Goal: Leave review/rating: Share an evaluation or opinion about a product, service, or content

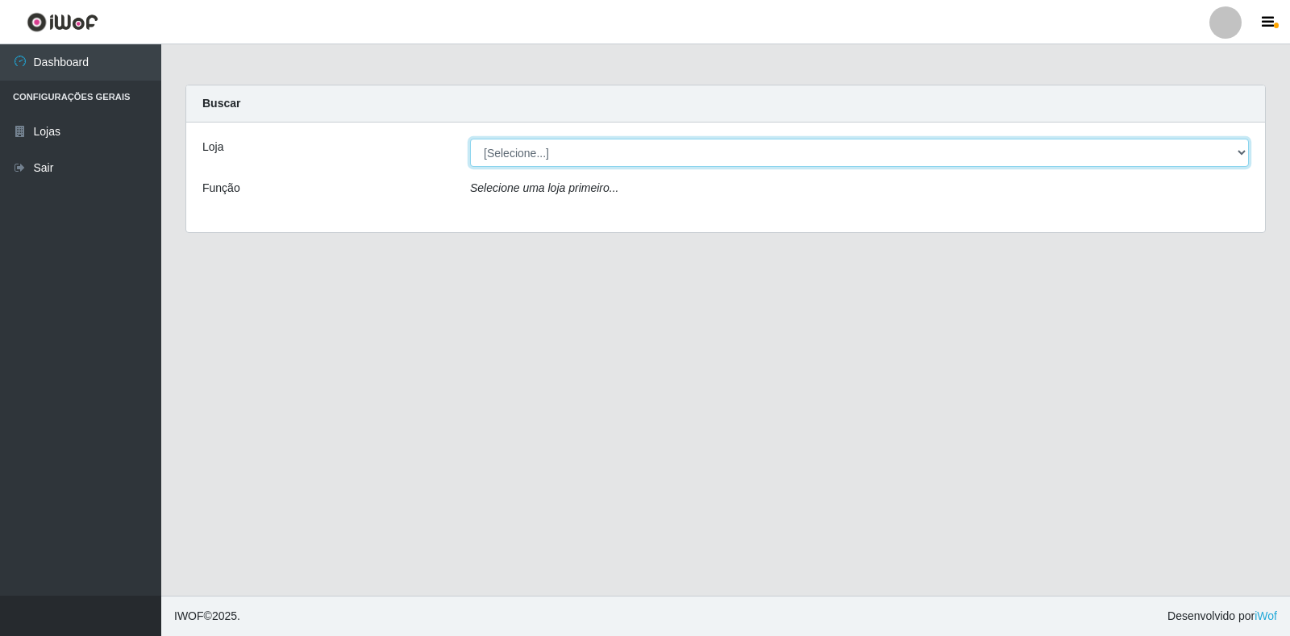
click at [500, 154] on select "[Selecione...] Atacado Vem - Loja 30 Laranjeiras Velha" at bounding box center [859, 153] width 779 height 28
select select "495"
click at [470, 139] on select "[Selecione...] Atacado Vem - Loja 30 Laranjeiras Velha" at bounding box center [859, 153] width 779 height 28
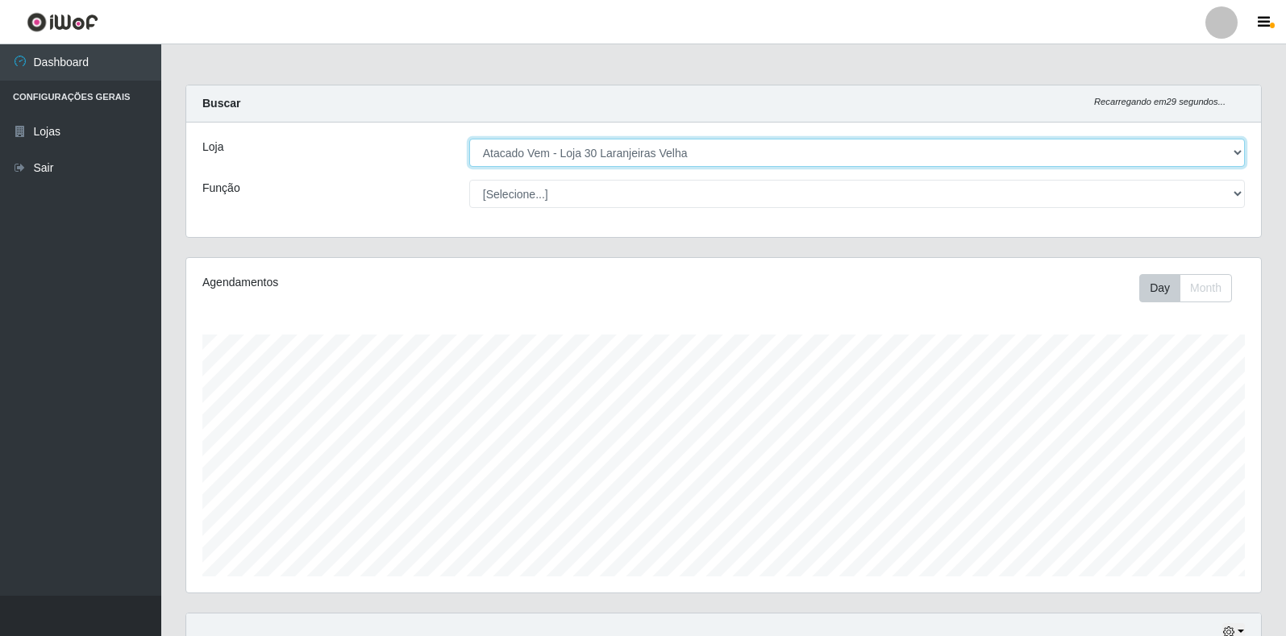
scroll to position [335, 1075]
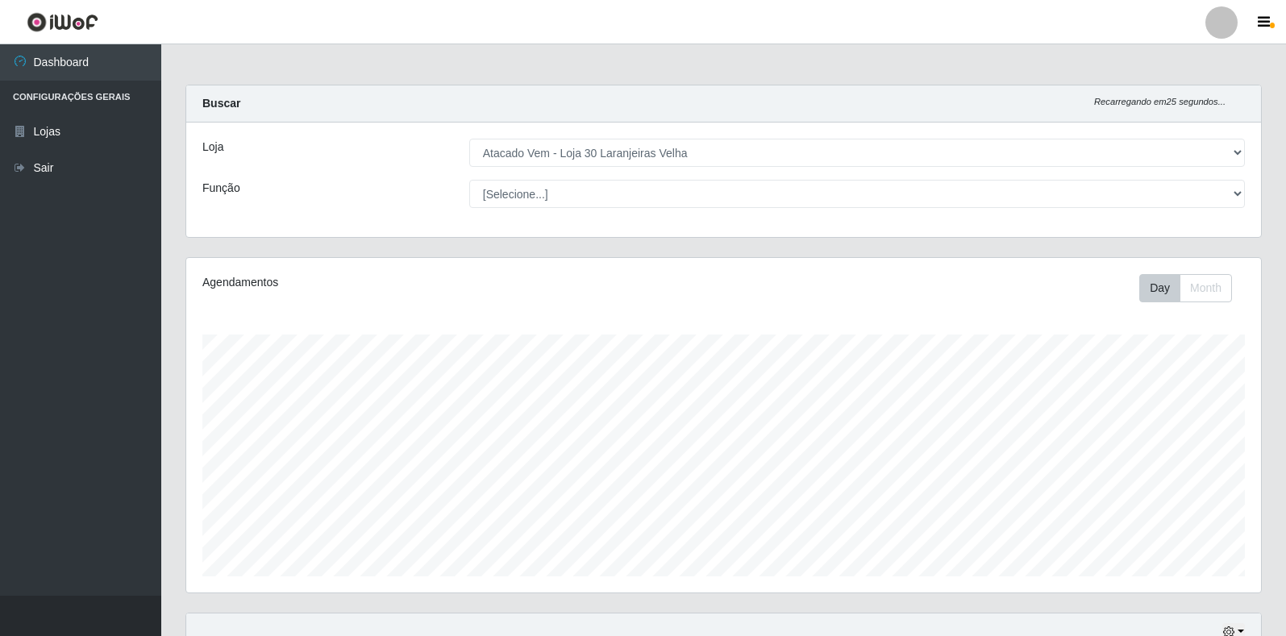
drag, startPoint x: 1207, startPoint y: 24, endPoint x: 1279, endPoint y: 27, distance: 72.6
click at [1208, 25] on div at bounding box center [1222, 22] width 32 height 32
click at [1273, 23] on button "button" at bounding box center [1266, 22] width 40 height 23
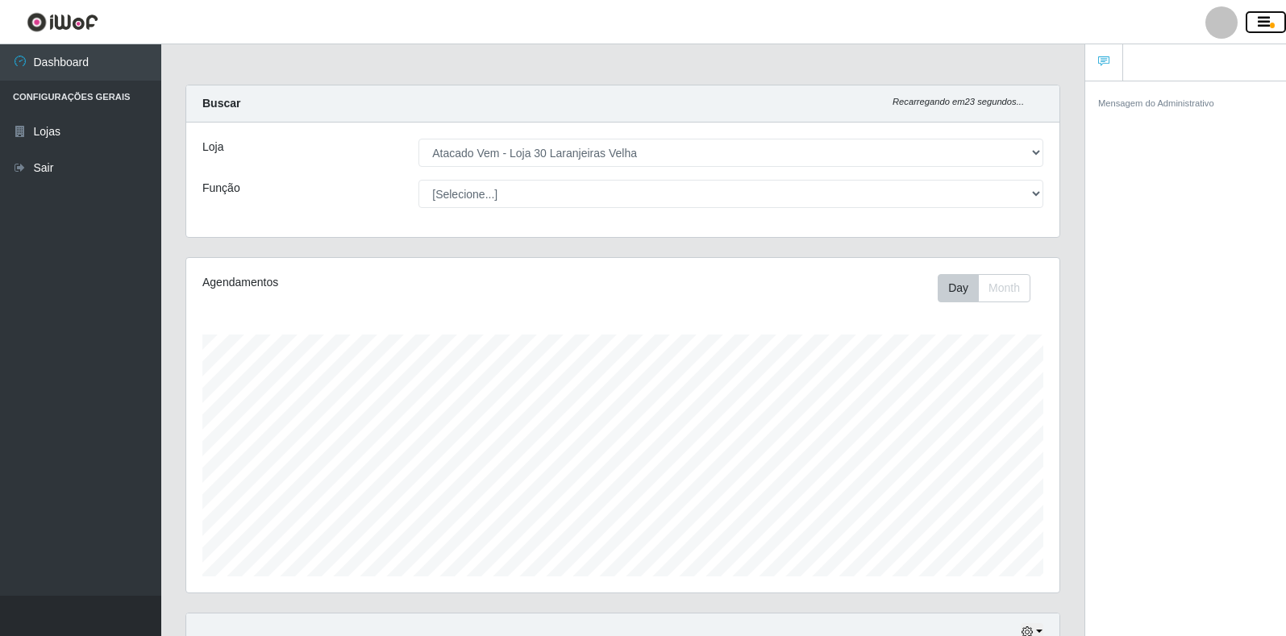
scroll to position [806183, 805644]
click at [1232, 26] on div at bounding box center [1222, 22] width 32 height 32
click at [1207, 70] on button "Perfil" at bounding box center [1190, 58] width 145 height 34
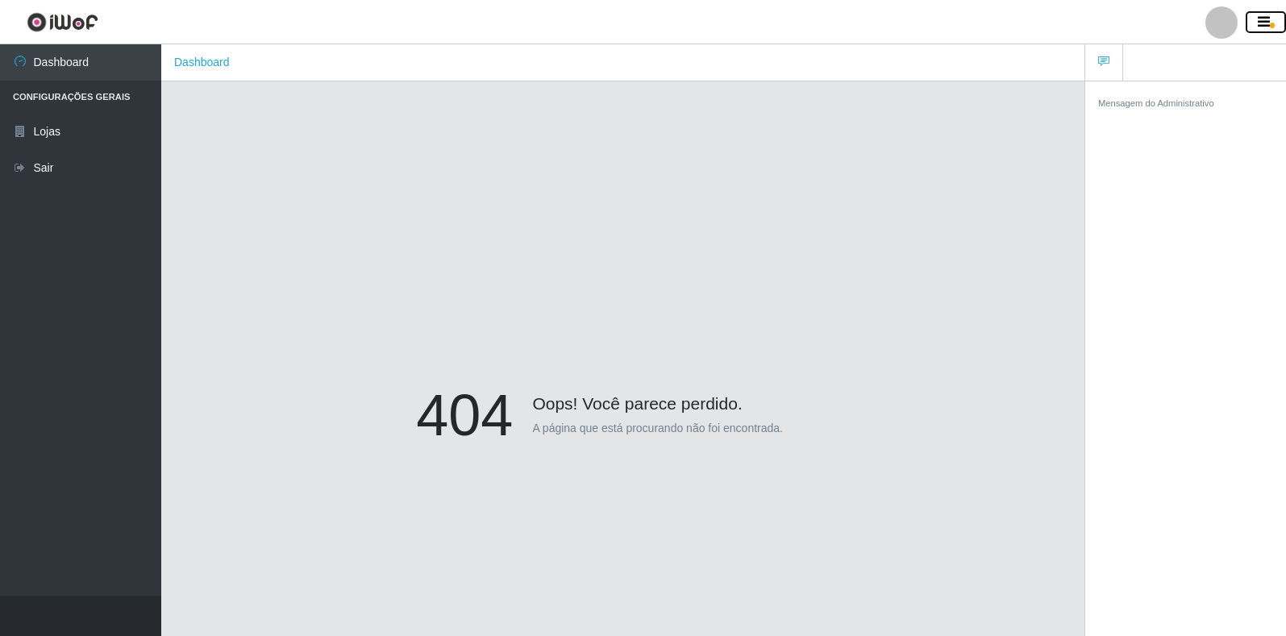
click at [1261, 13] on button "button" at bounding box center [1266, 22] width 40 height 23
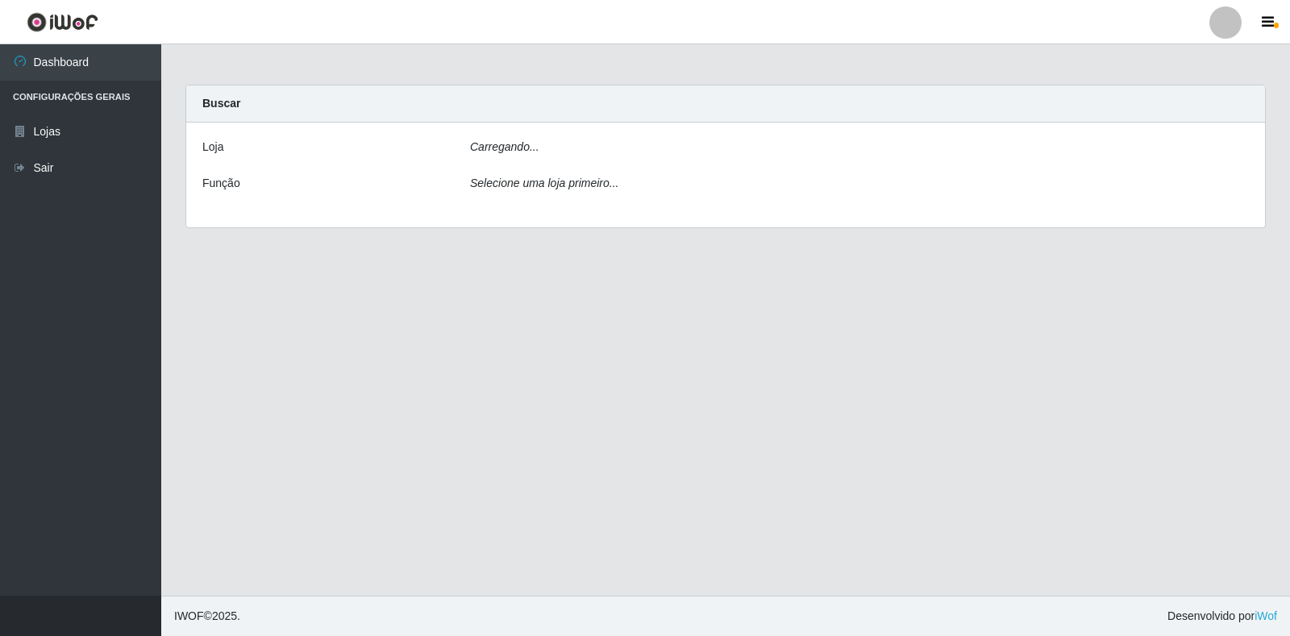
click at [521, 133] on div "[PERSON_NAME]... Função Selecione uma loja primeiro..." at bounding box center [725, 175] width 1079 height 105
click at [561, 153] on div "Carregando..." at bounding box center [859, 150] width 803 height 23
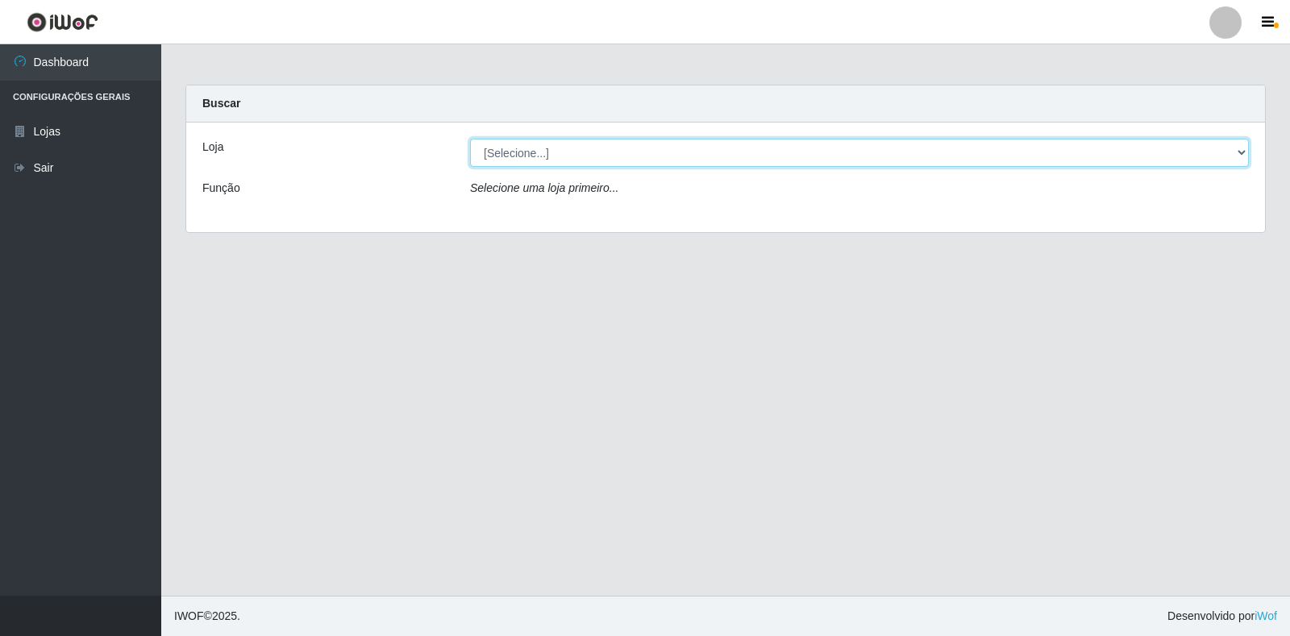
click at [592, 145] on select "[Selecione...] Atacado Vem - Loja 30 Laranjeiras Velha" at bounding box center [859, 153] width 779 height 28
select select "495"
click at [470, 139] on select "[Selecione...] Atacado Vem - Loja 30 Laranjeiras Velha" at bounding box center [859, 153] width 779 height 28
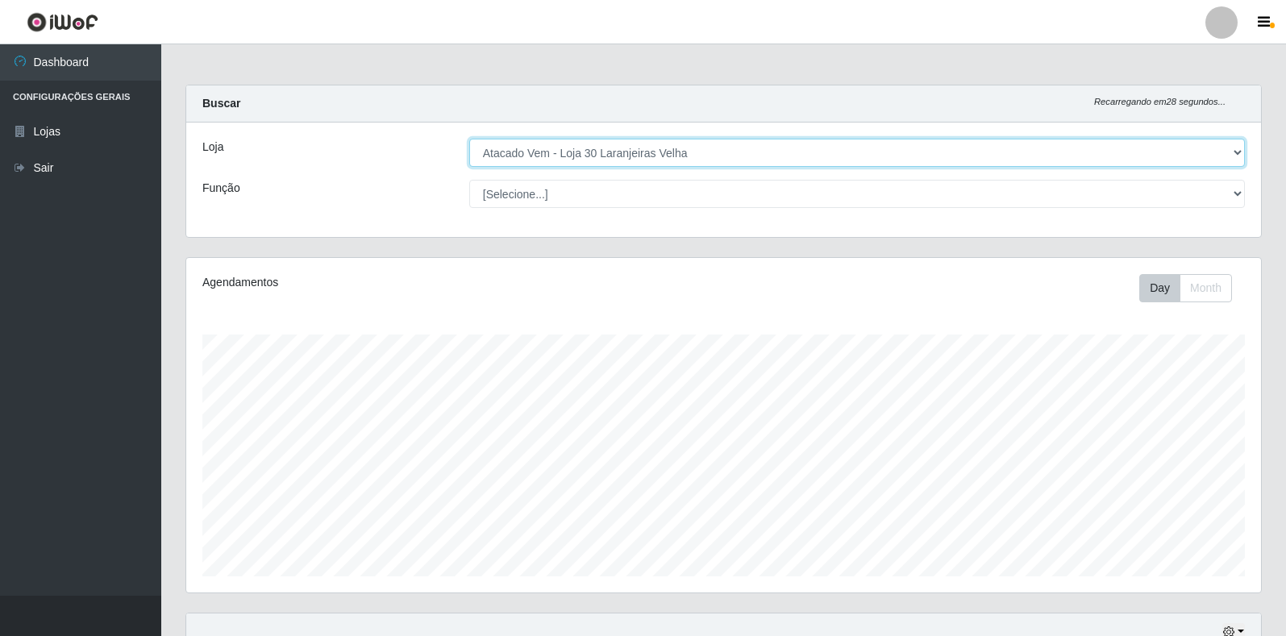
scroll to position [291, 0]
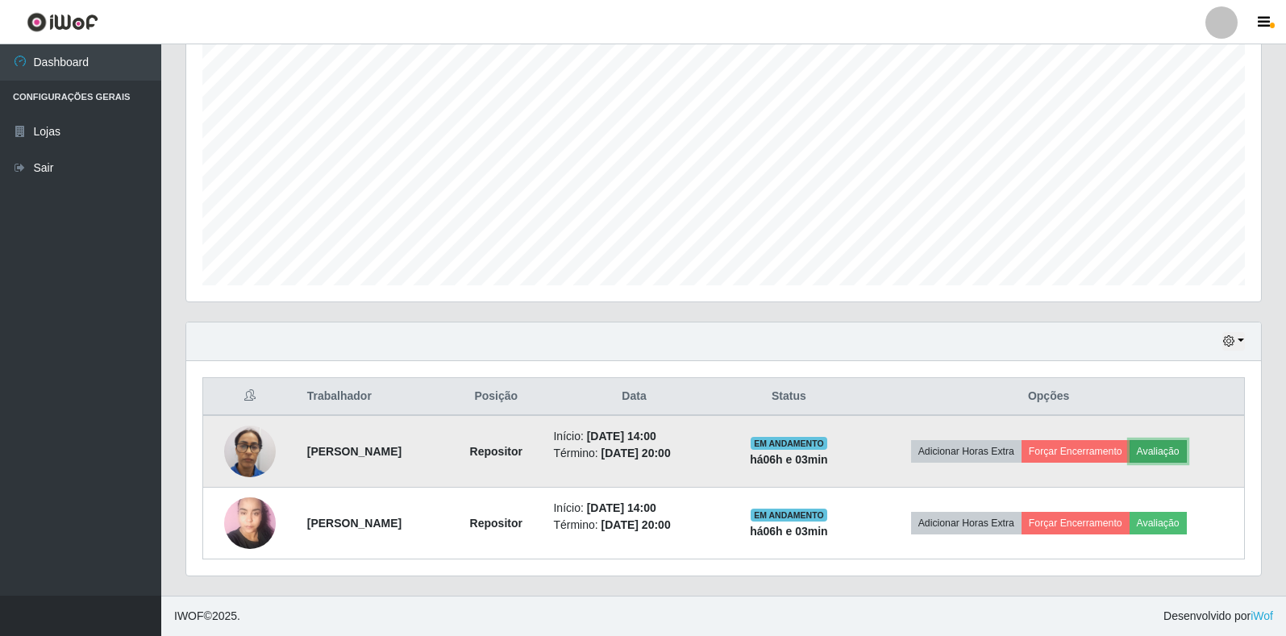
click at [1187, 455] on button "Avaliação" at bounding box center [1158, 451] width 57 height 23
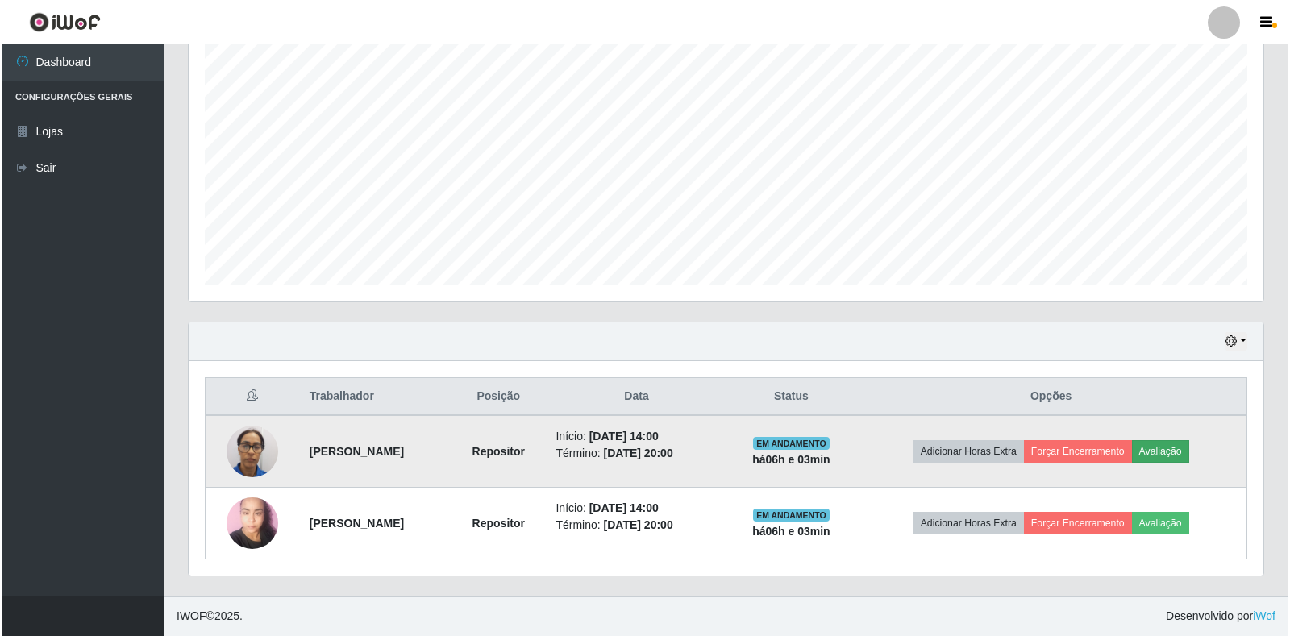
scroll to position [335, 1065]
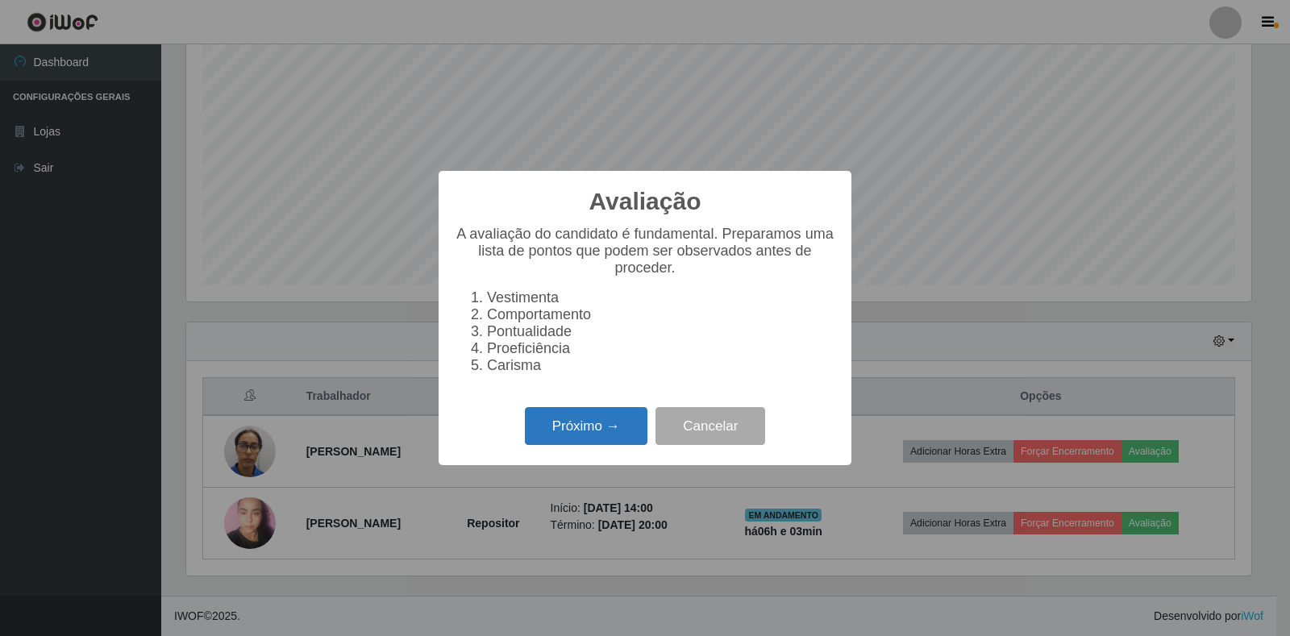
click at [597, 445] on button "Próximo →" at bounding box center [586, 426] width 123 height 38
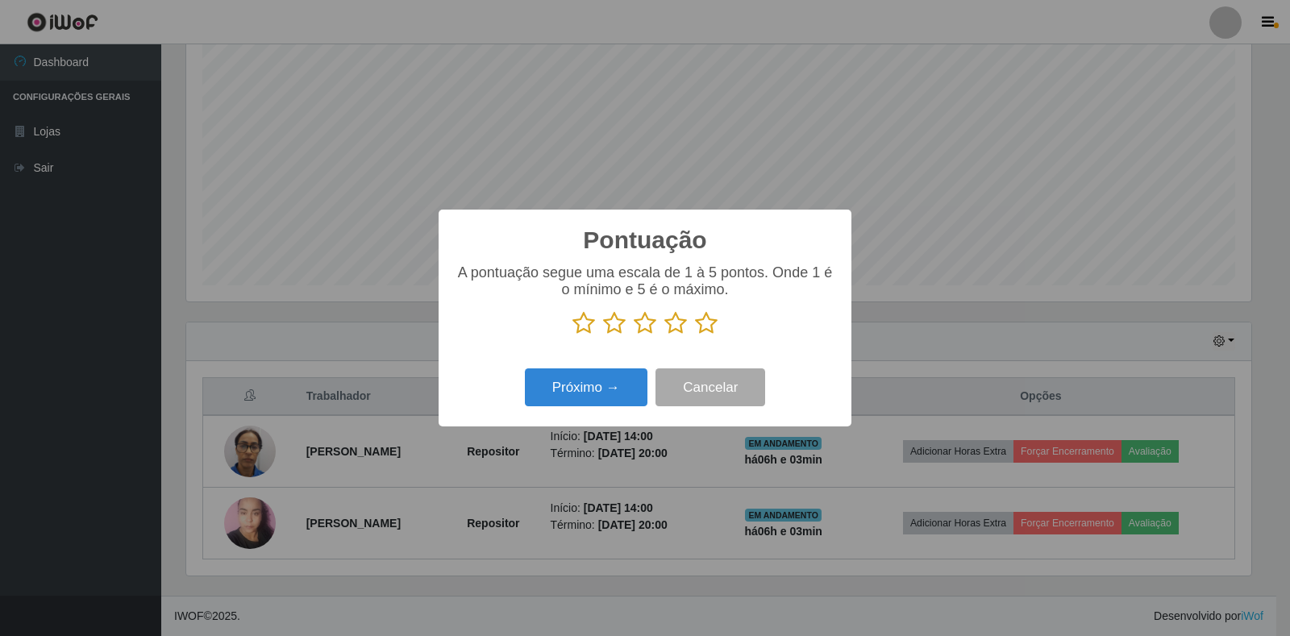
click at [698, 319] on icon at bounding box center [706, 323] width 23 height 24
click at [695, 336] on input "radio" at bounding box center [695, 336] width 0 height 0
click at [643, 383] on button "Próximo →" at bounding box center [586, 388] width 123 height 38
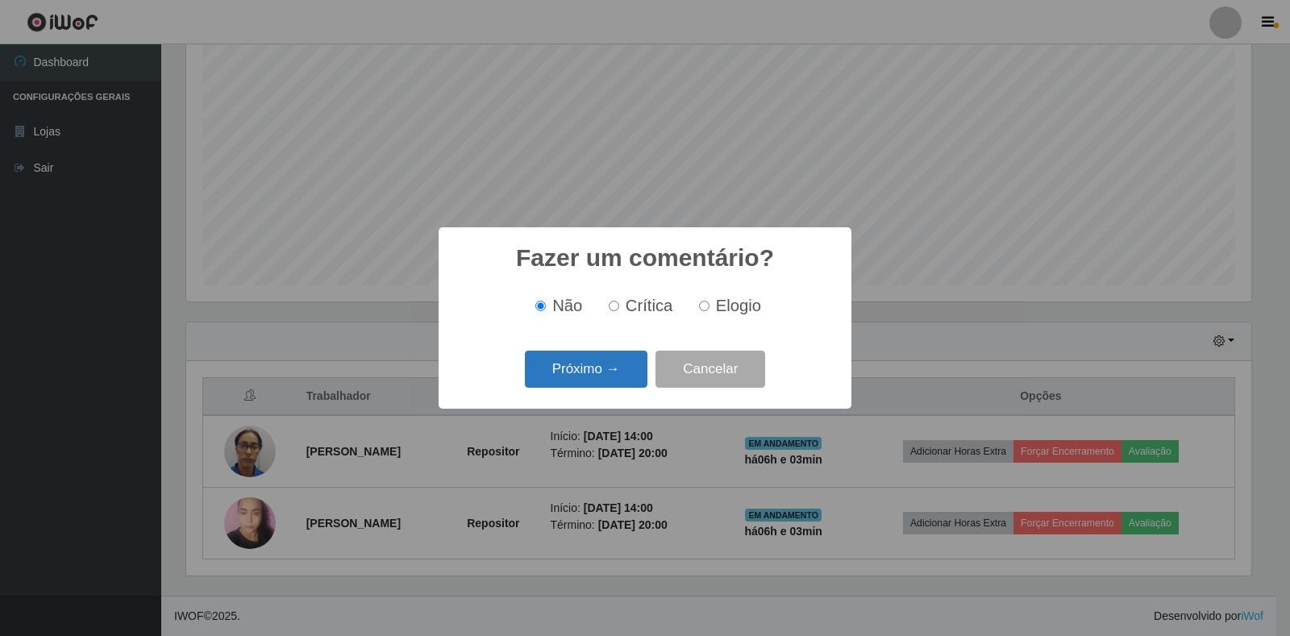
click at [638, 384] on button "Próximo →" at bounding box center [586, 370] width 123 height 38
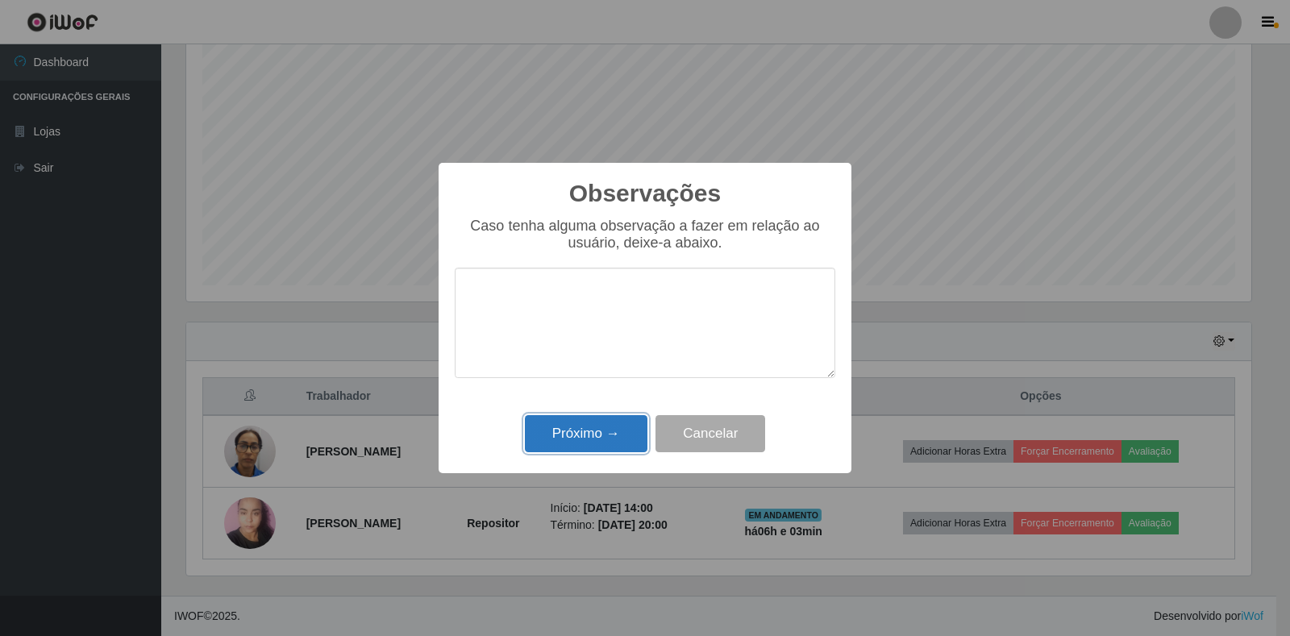
click at [590, 449] on button "Próximo →" at bounding box center [586, 434] width 123 height 38
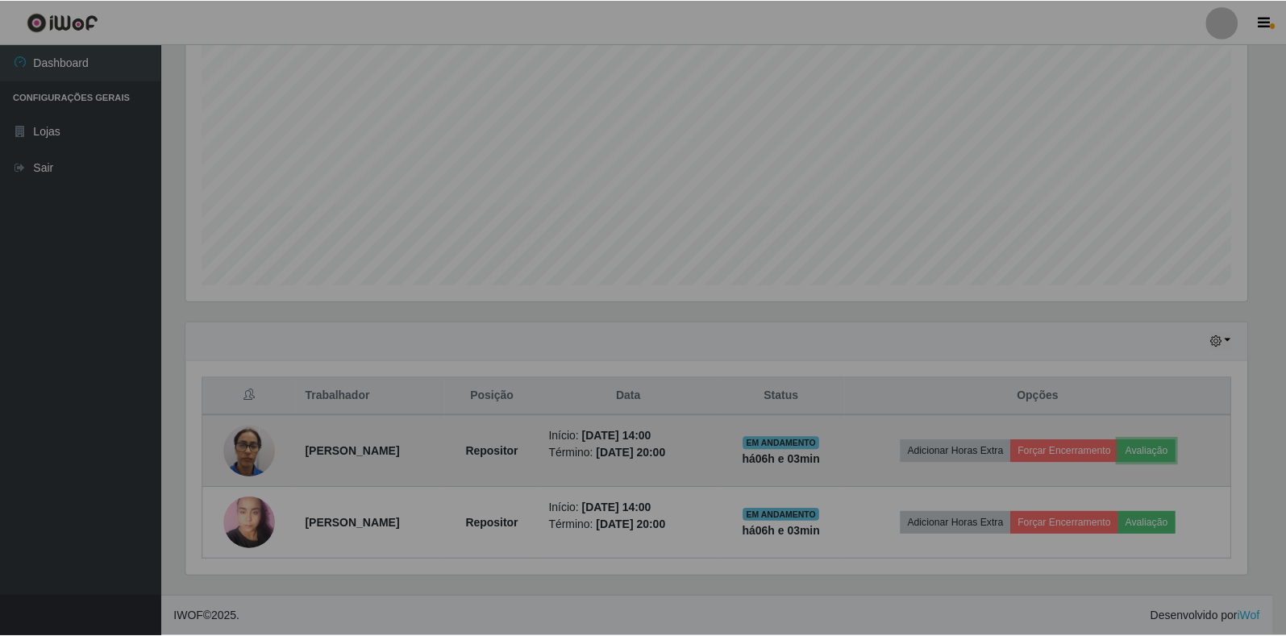
scroll to position [335, 1075]
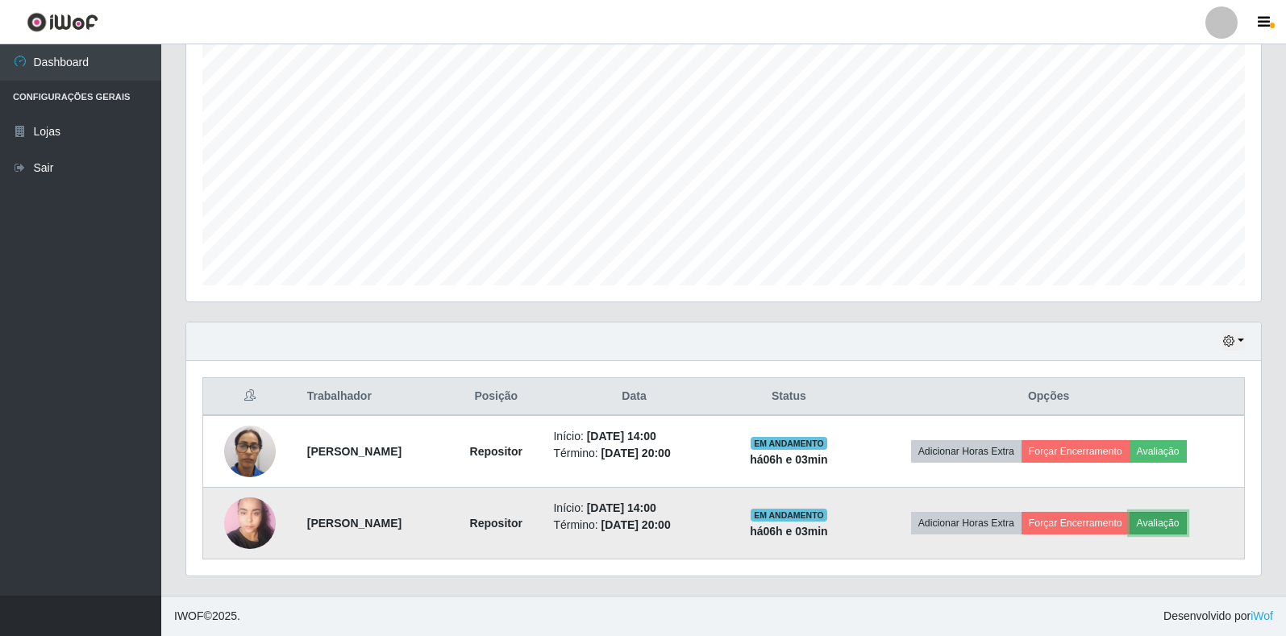
click at [1176, 521] on button "Avaliação" at bounding box center [1158, 523] width 57 height 23
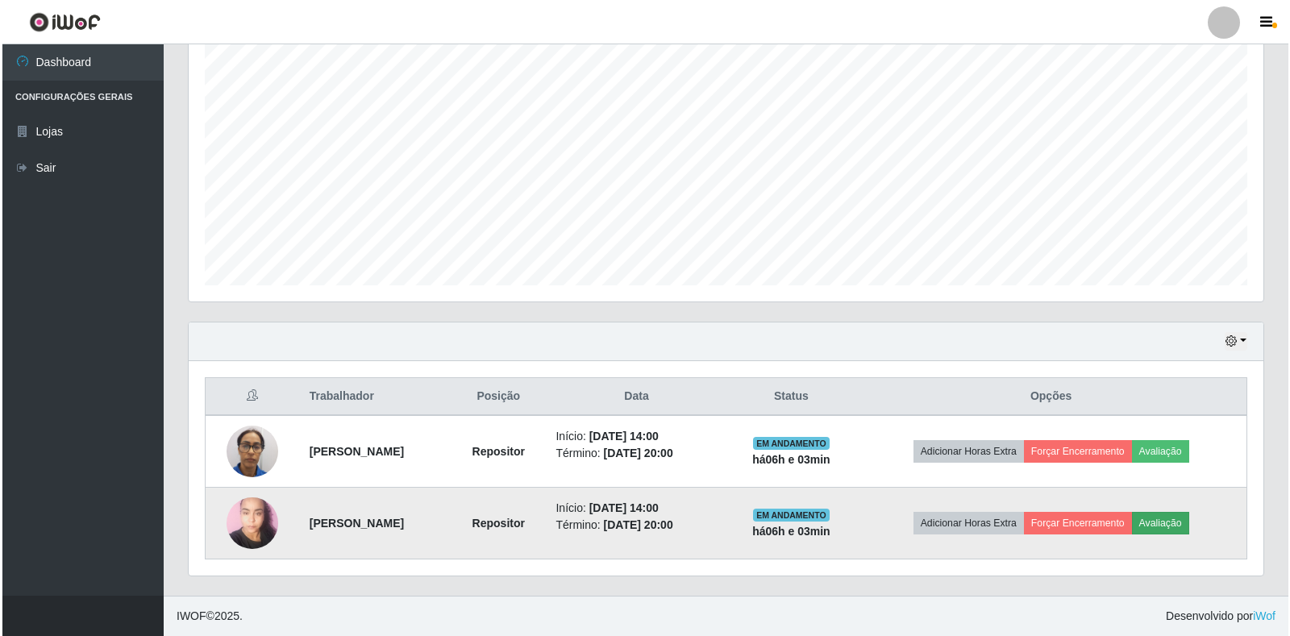
scroll to position [335, 1065]
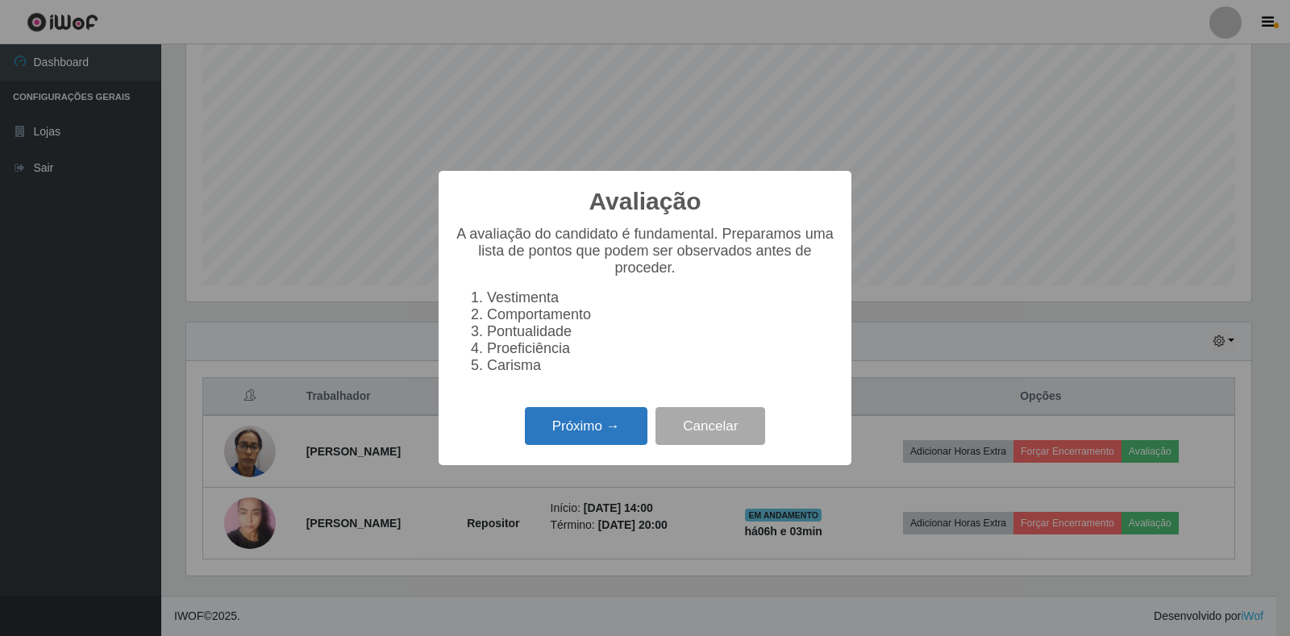
click at [591, 434] on button "Próximo →" at bounding box center [586, 426] width 123 height 38
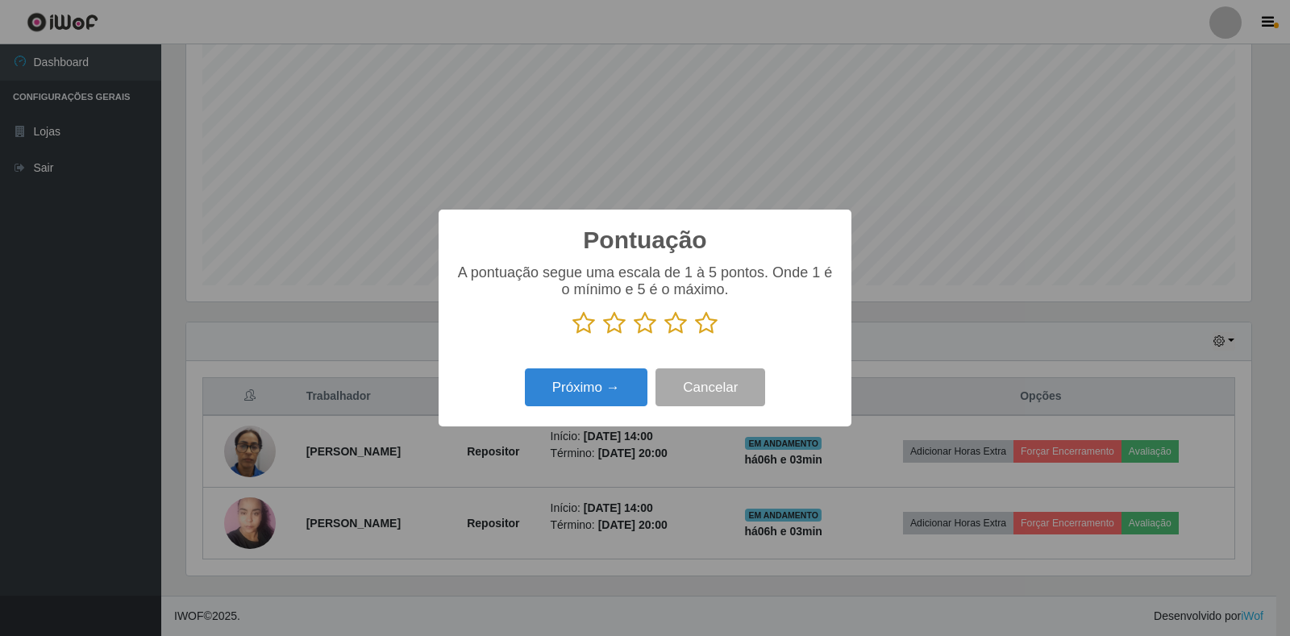
drag, startPoint x: 704, startPoint y: 321, endPoint x: 669, endPoint y: 356, distance: 49.6
click at [704, 322] on icon at bounding box center [706, 323] width 23 height 24
click at [695, 336] on input "radio" at bounding box center [695, 336] width 0 height 0
click at [615, 390] on button "Próximo →" at bounding box center [586, 388] width 123 height 38
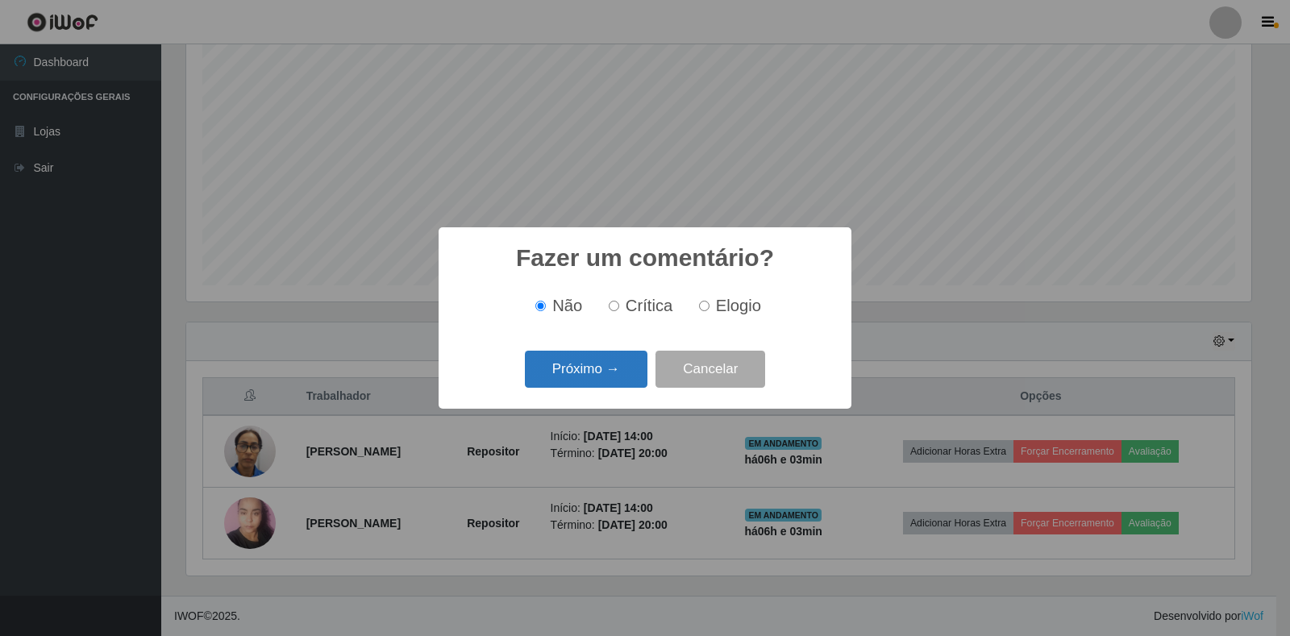
click at [611, 376] on button "Próximo →" at bounding box center [586, 370] width 123 height 38
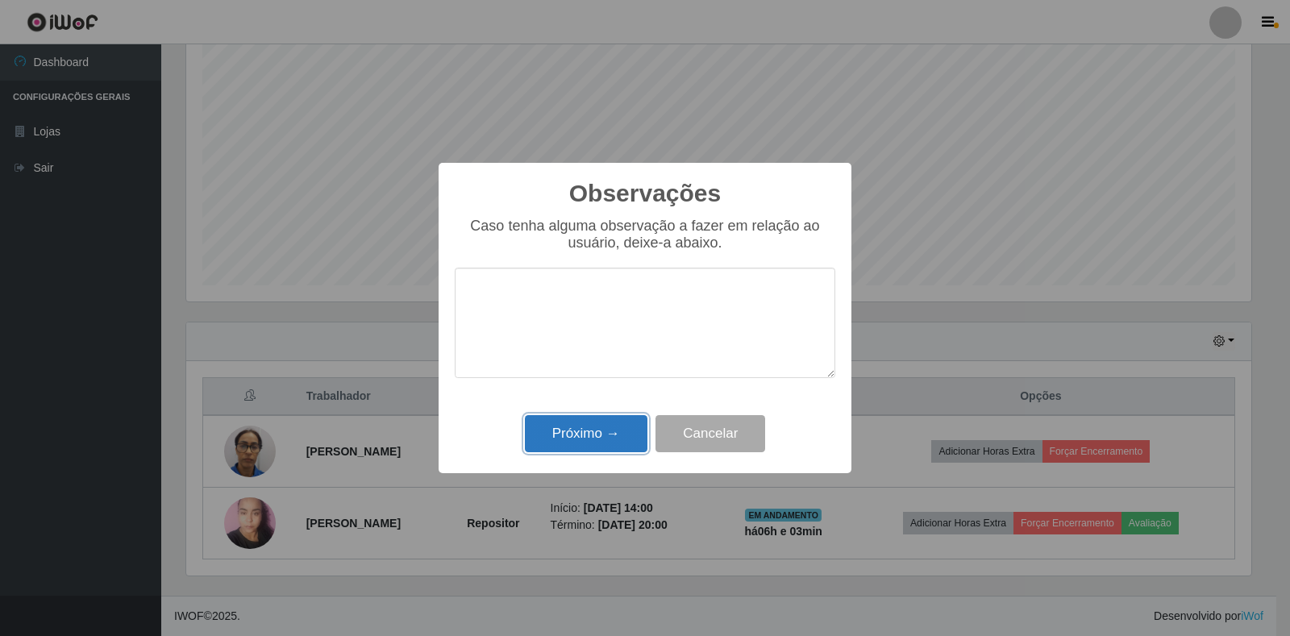
click at [598, 444] on button "Próximo →" at bounding box center [586, 434] width 123 height 38
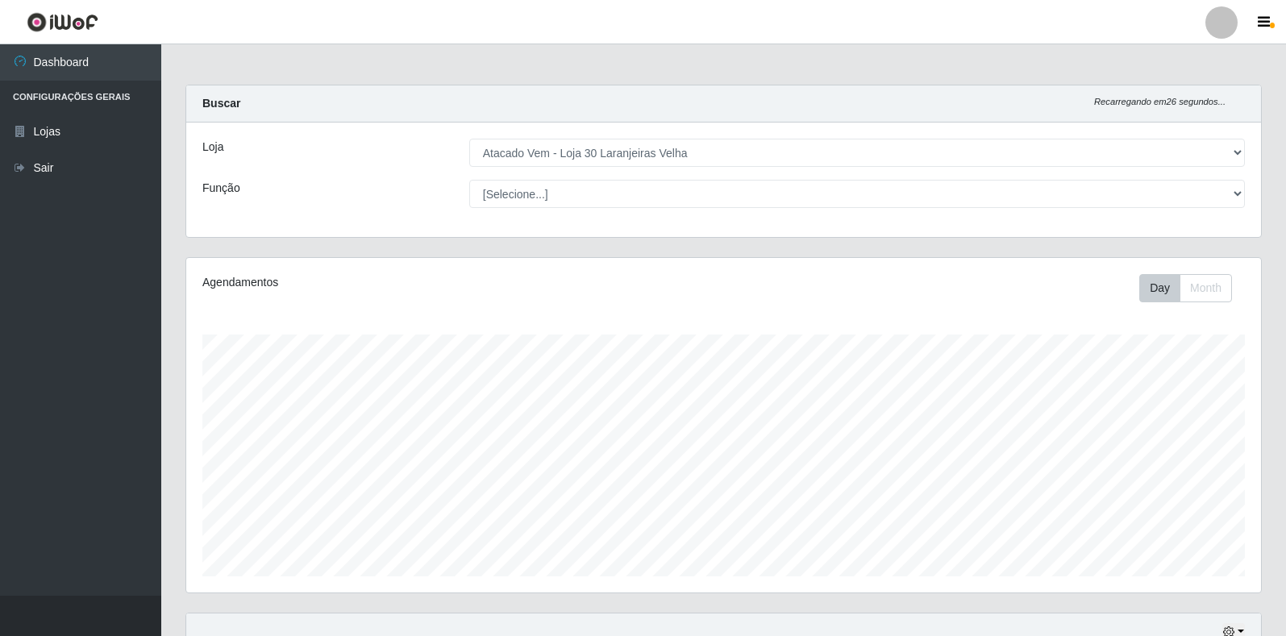
scroll to position [291, 0]
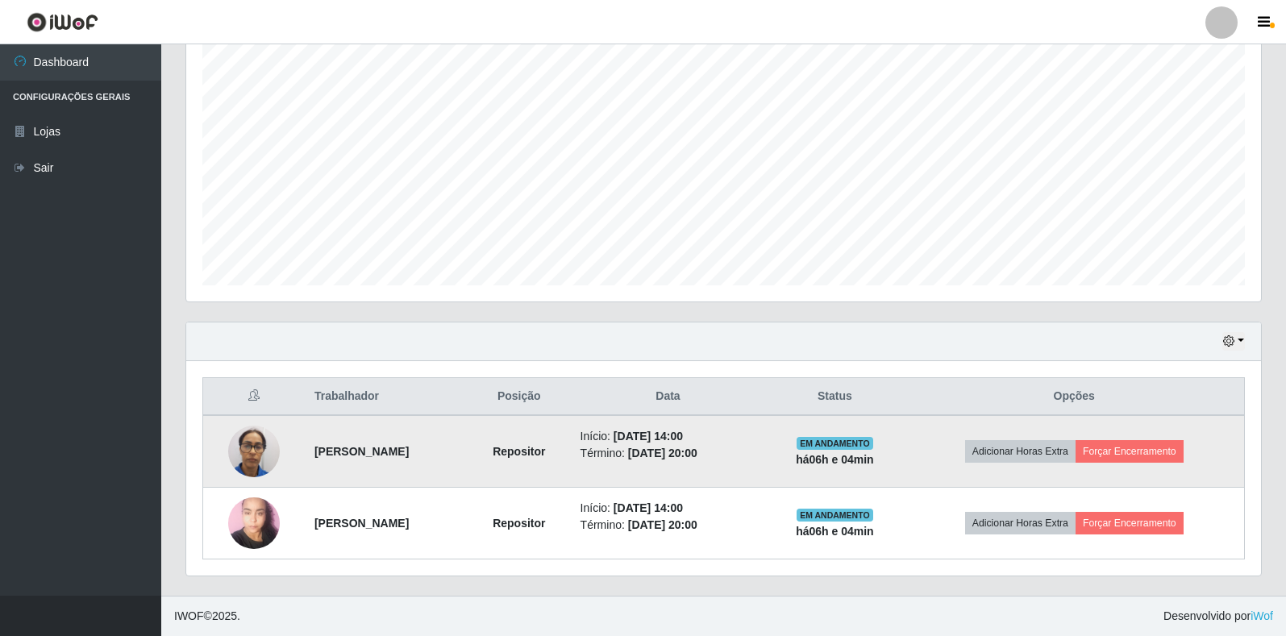
click at [248, 440] on img at bounding box center [254, 451] width 52 height 69
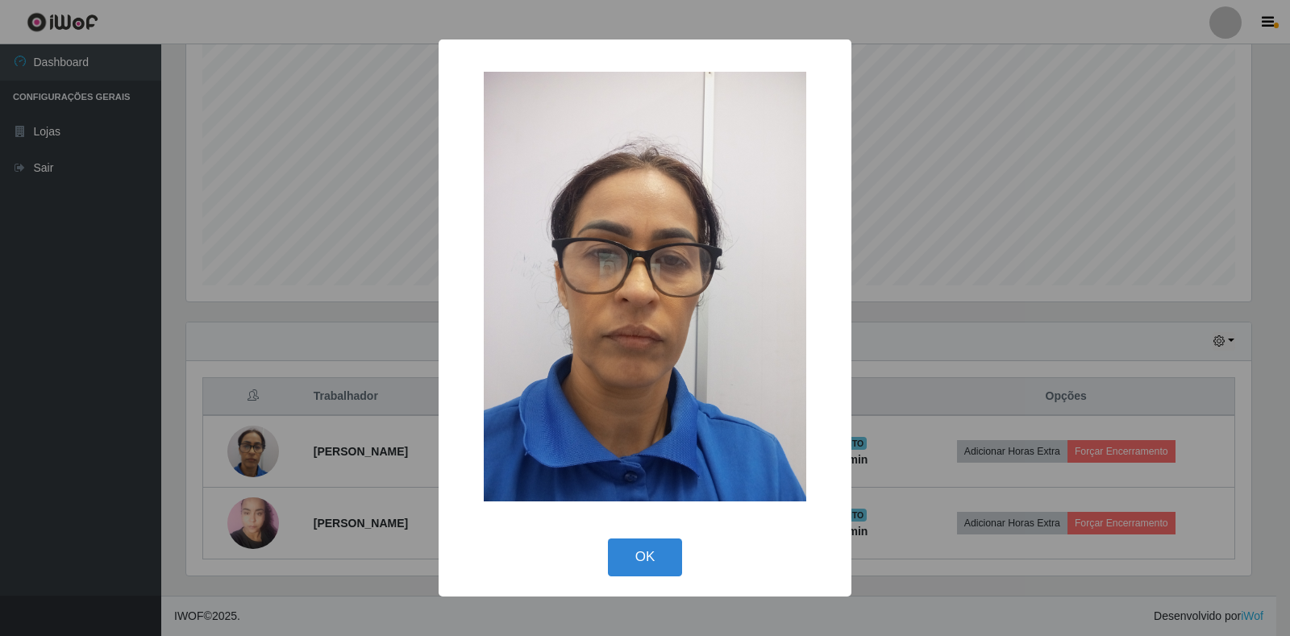
click at [236, 527] on div "× OK Cancel" at bounding box center [645, 318] width 1290 height 636
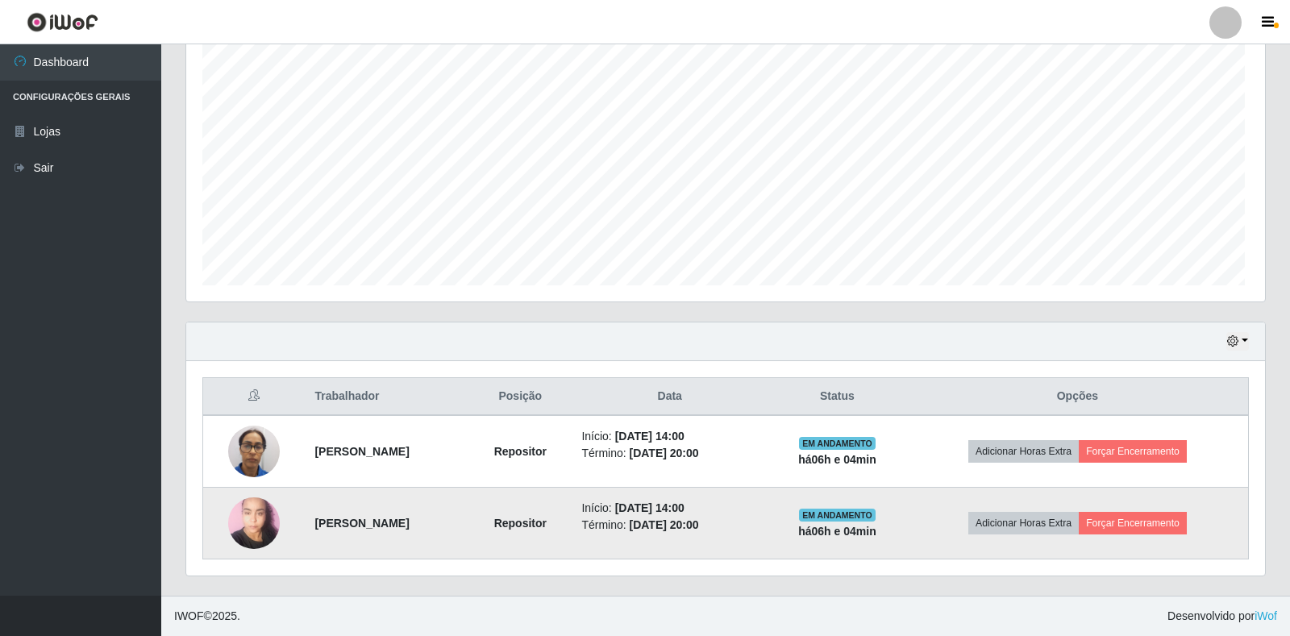
scroll to position [335, 1075]
click at [240, 517] on img at bounding box center [254, 523] width 52 height 69
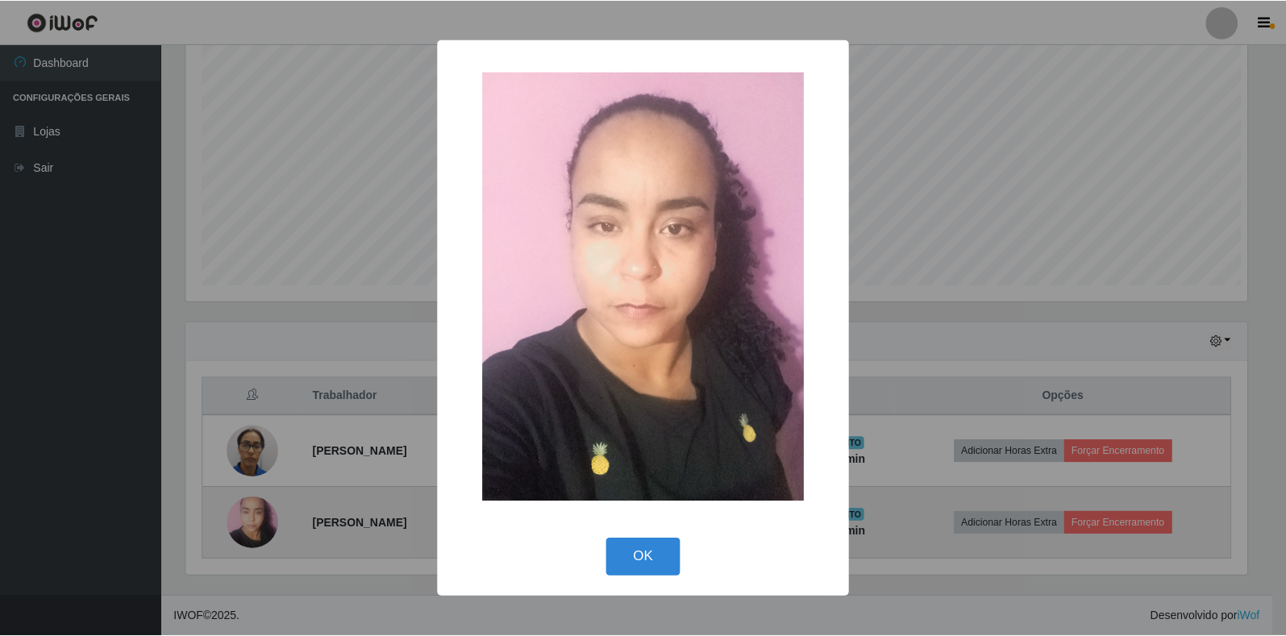
scroll to position [335, 1065]
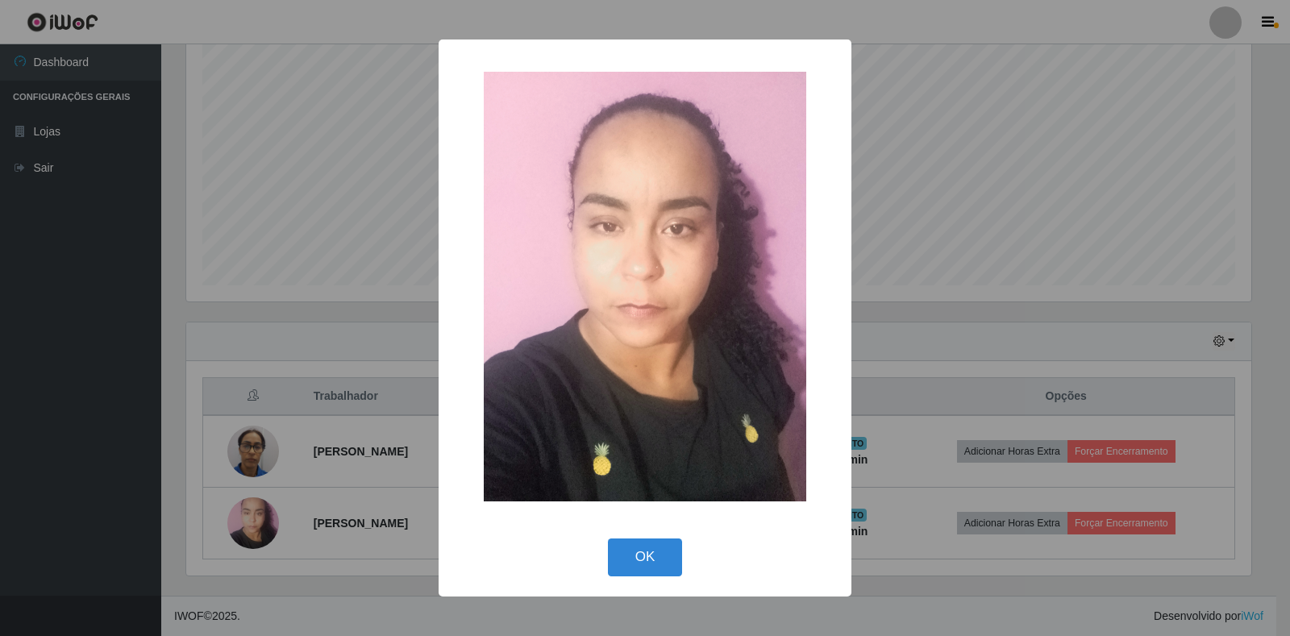
click at [251, 413] on div "× OK Cancel" at bounding box center [645, 318] width 1290 height 636
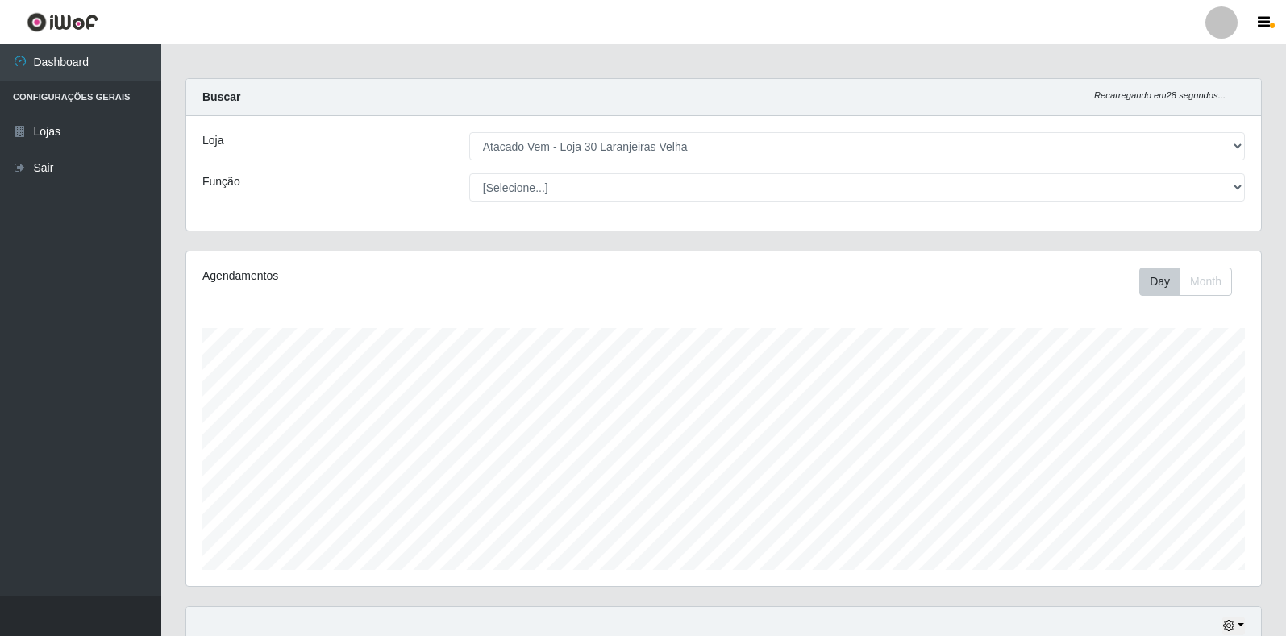
scroll to position [291, 0]
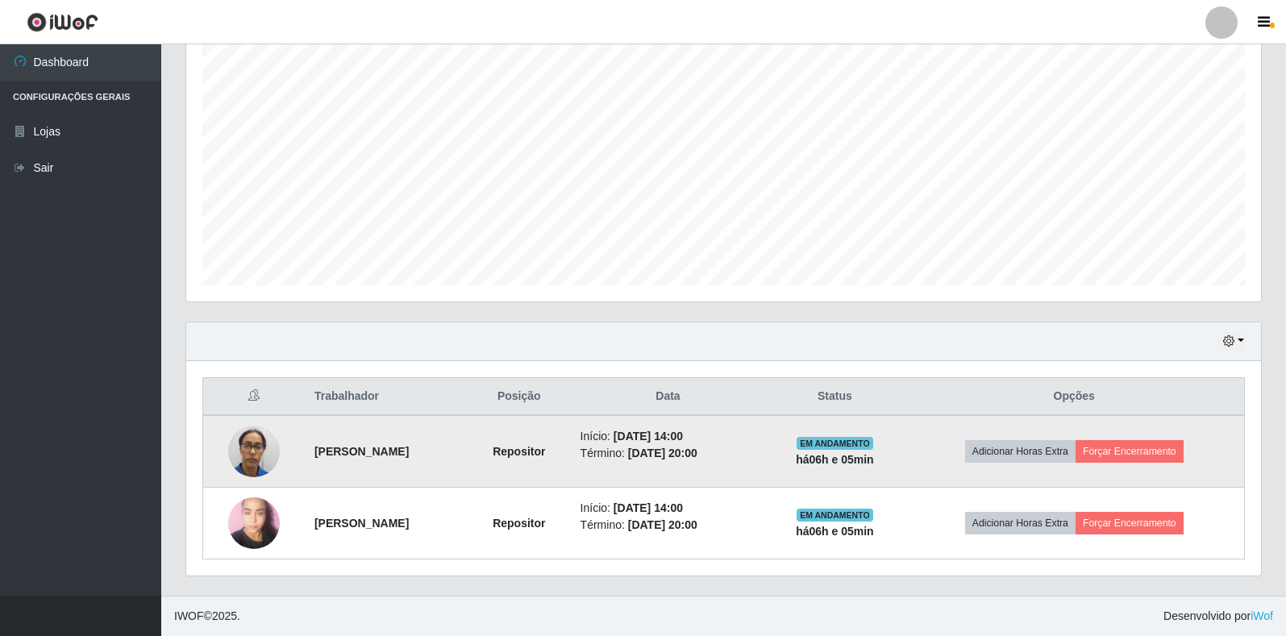
click at [261, 450] on img at bounding box center [254, 451] width 52 height 69
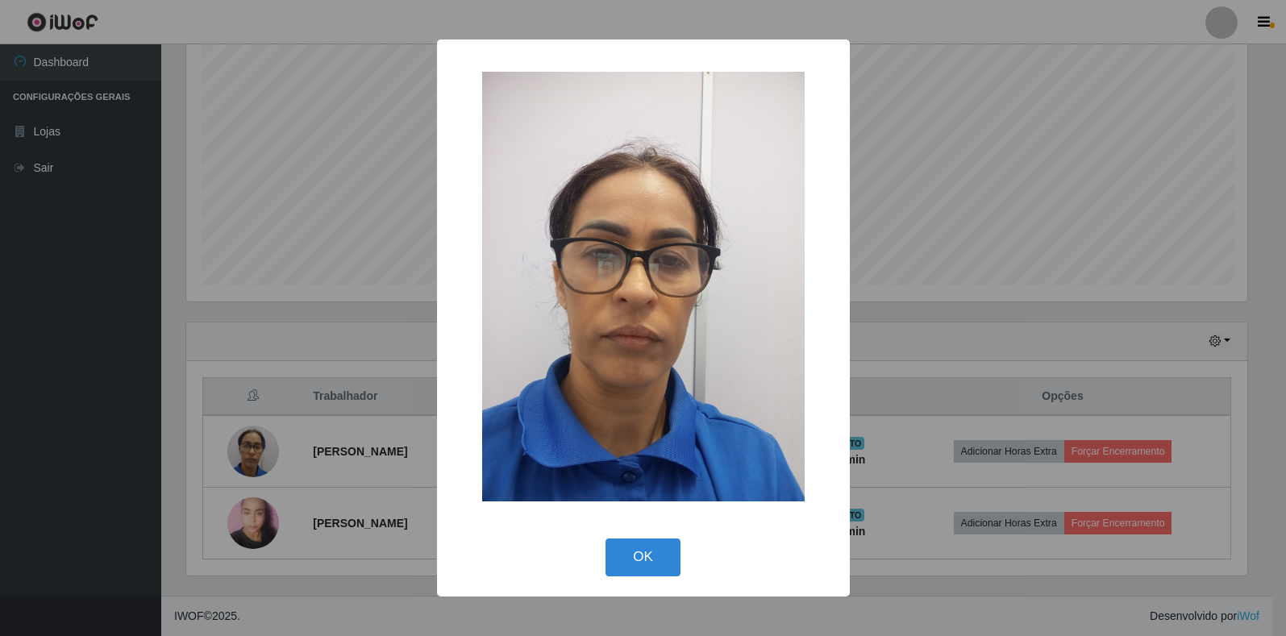
scroll to position [335, 1065]
click at [256, 523] on div "× OK Cancel" at bounding box center [645, 318] width 1290 height 636
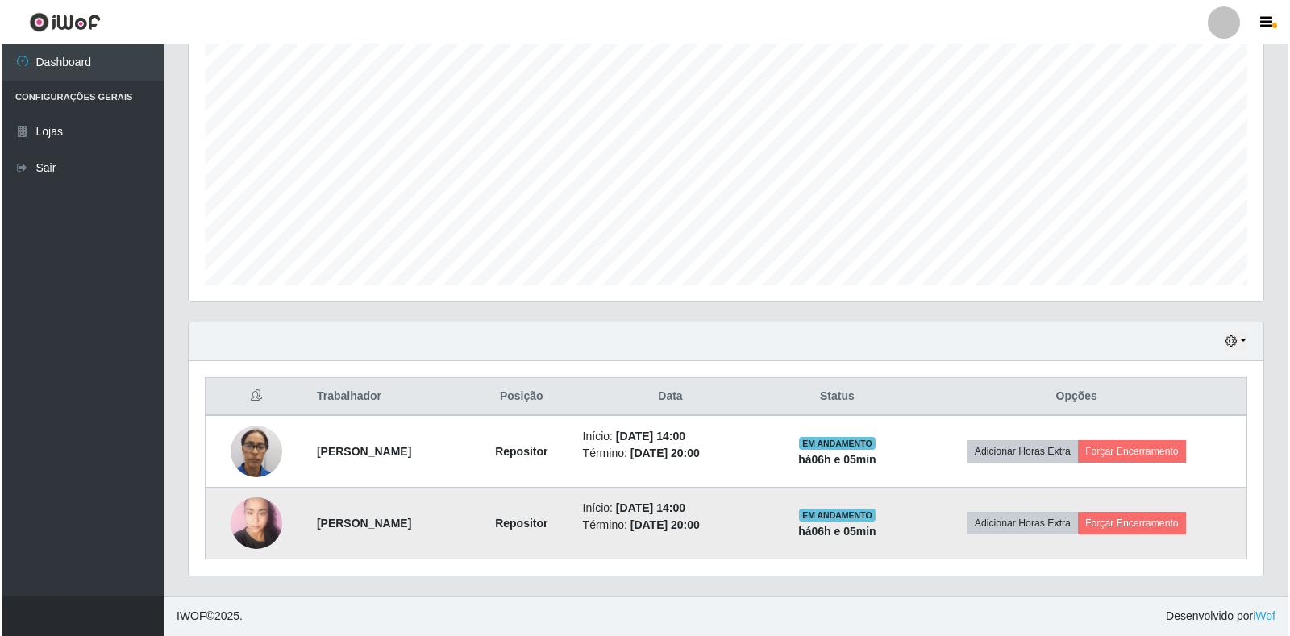
scroll to position [335, 1075]
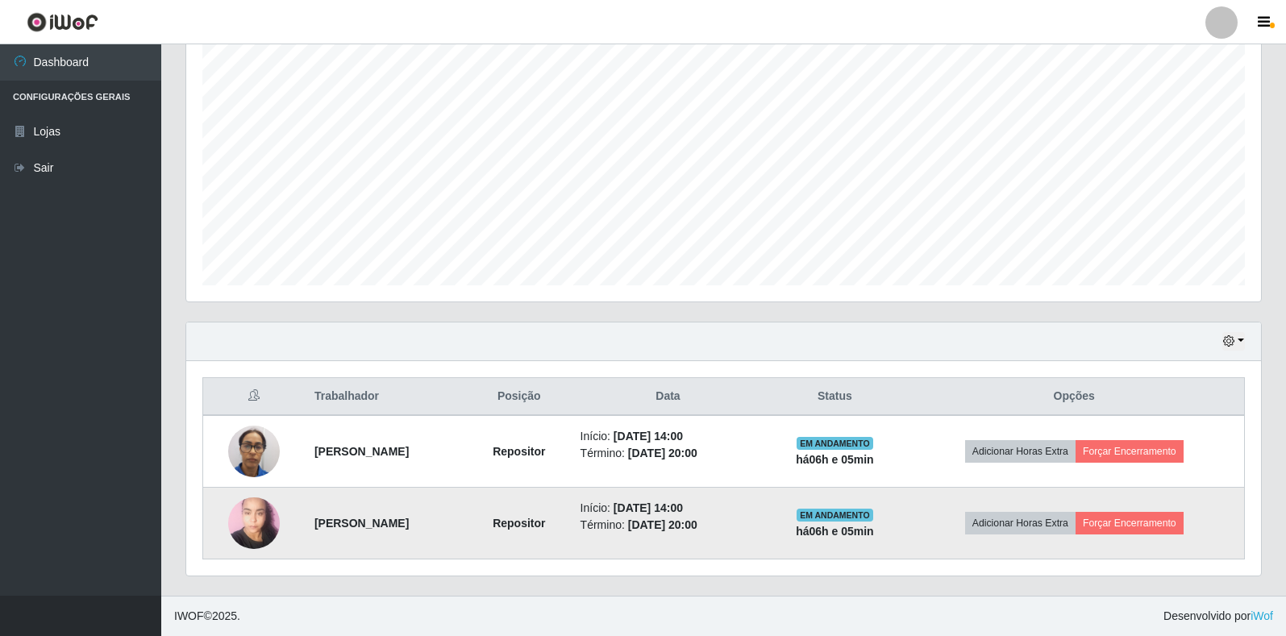
click at [256, 522] on img at bounding box center [254, 523] width 52 height 69
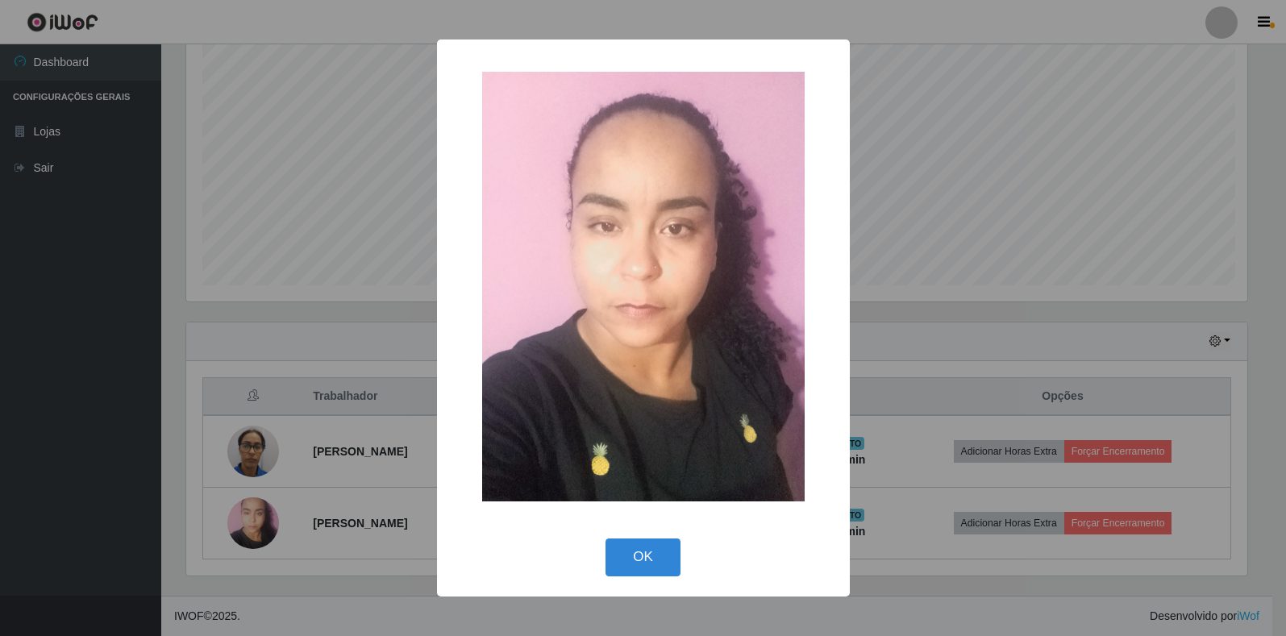
scroll to position [335, 1065]
click at [642, 562] on button "OK" at bounding box center [645, 558] width 75 height 38
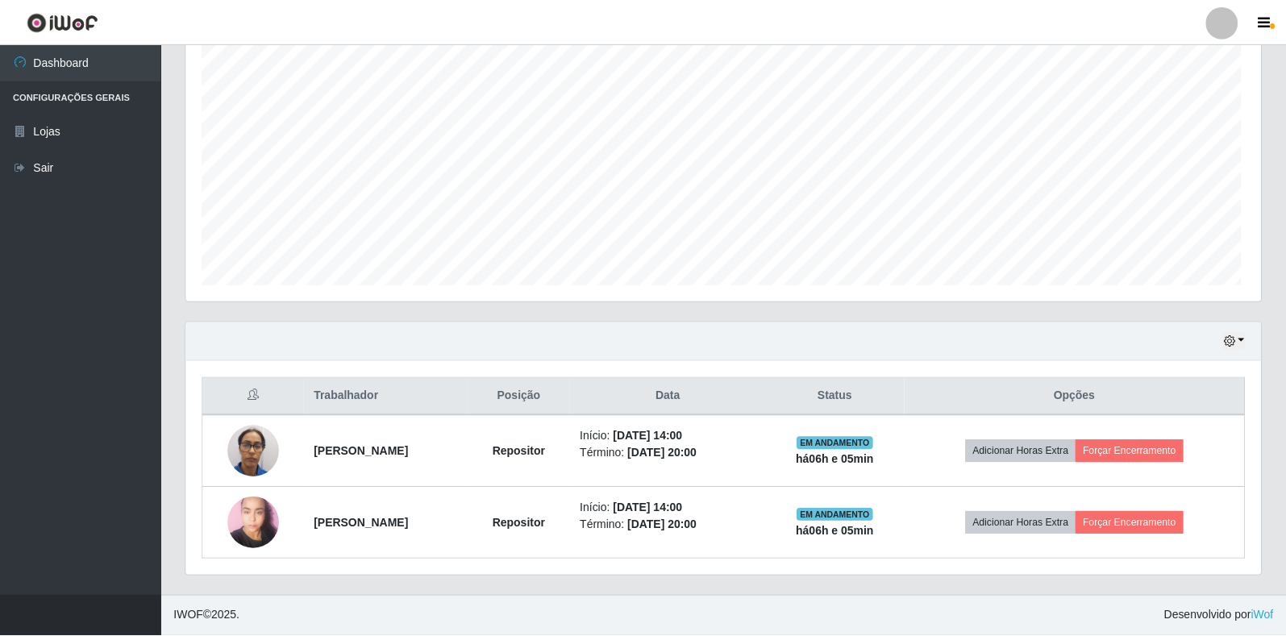
scroll to position [335, 1075]
click at [1259, 31] on button "button" at bounding box center [1266, 22] width 40 height 23
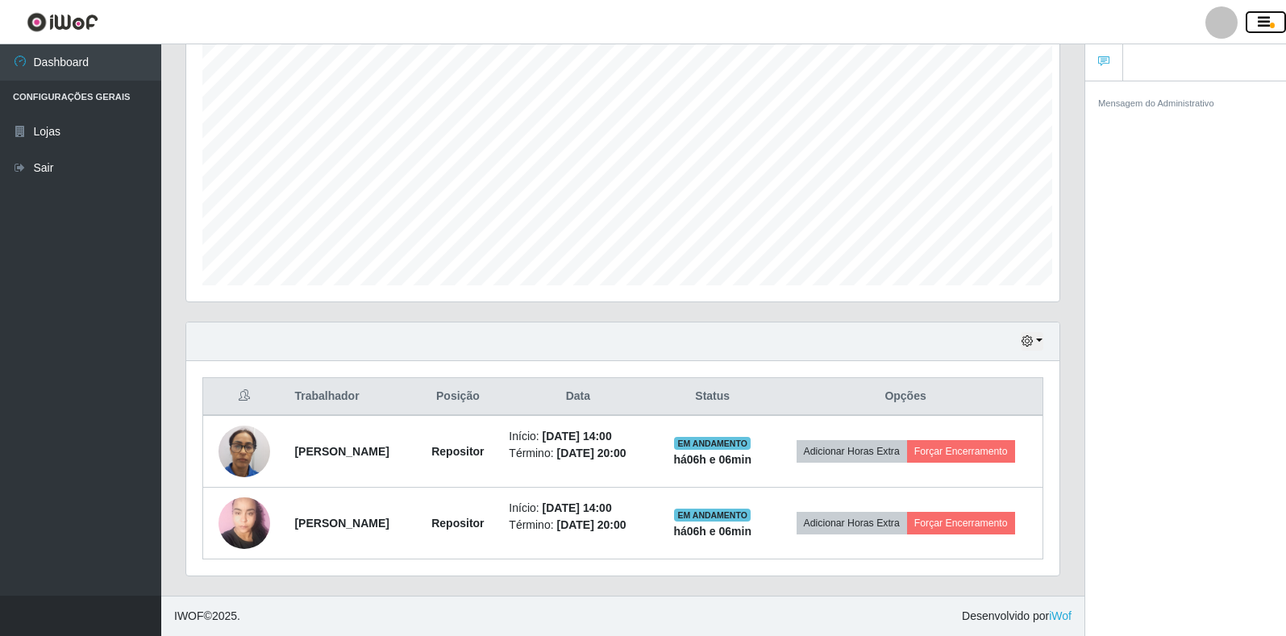
scroll to position [806183, 805644]
click at [1258, 25] on icon "button" at bounding box center [1264, 22] width 12 height 15
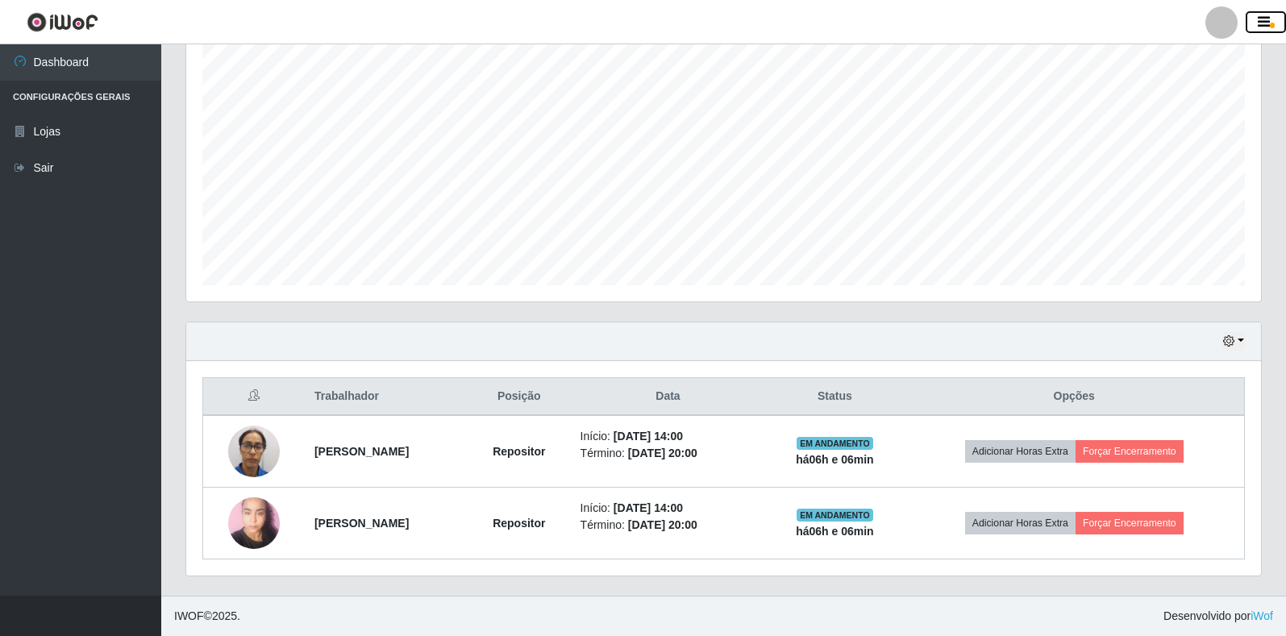
scroll to position [806183, 805443]
click at [1258, 26] on icon "button" at bounding box center [1264, 22] width 12 height 15
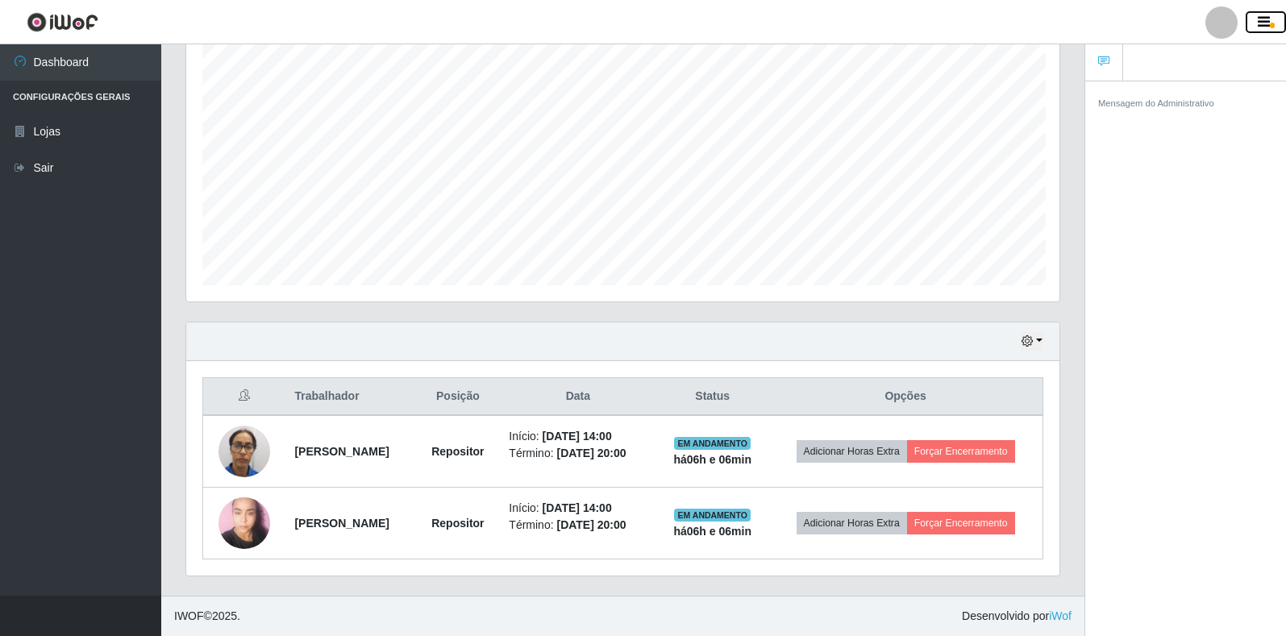
scroll to position [806183, 805644]
click at [1266, 20] on icon "button" at bounding box center [1264, 22] width 12 height 15
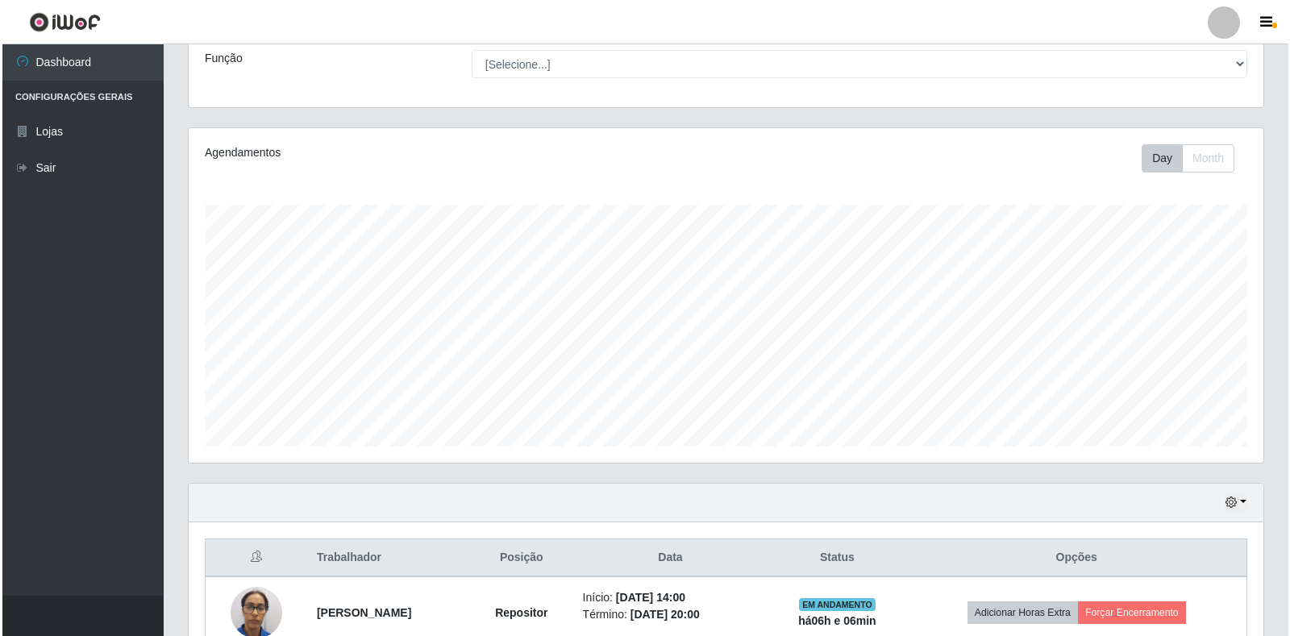
scroll to position [0, 0]
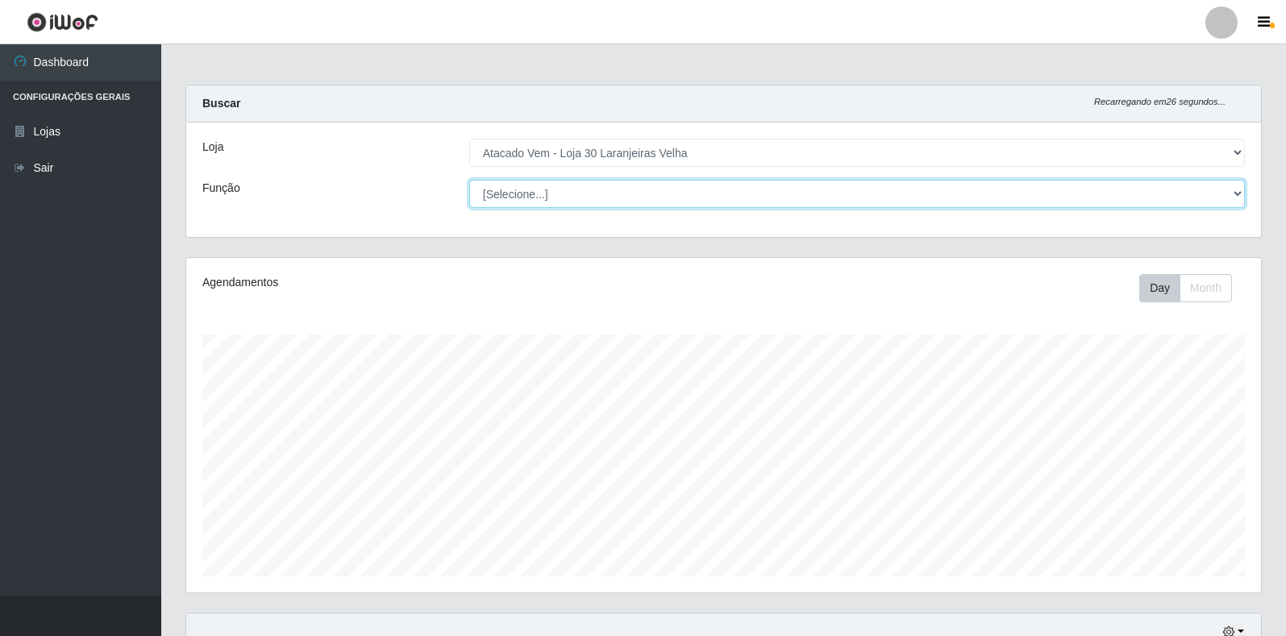
click at [657, 181] on select "[Selecione...] Repositor Repositor + Repositor ++" at bounding box center [857, 194] width 776 height 28
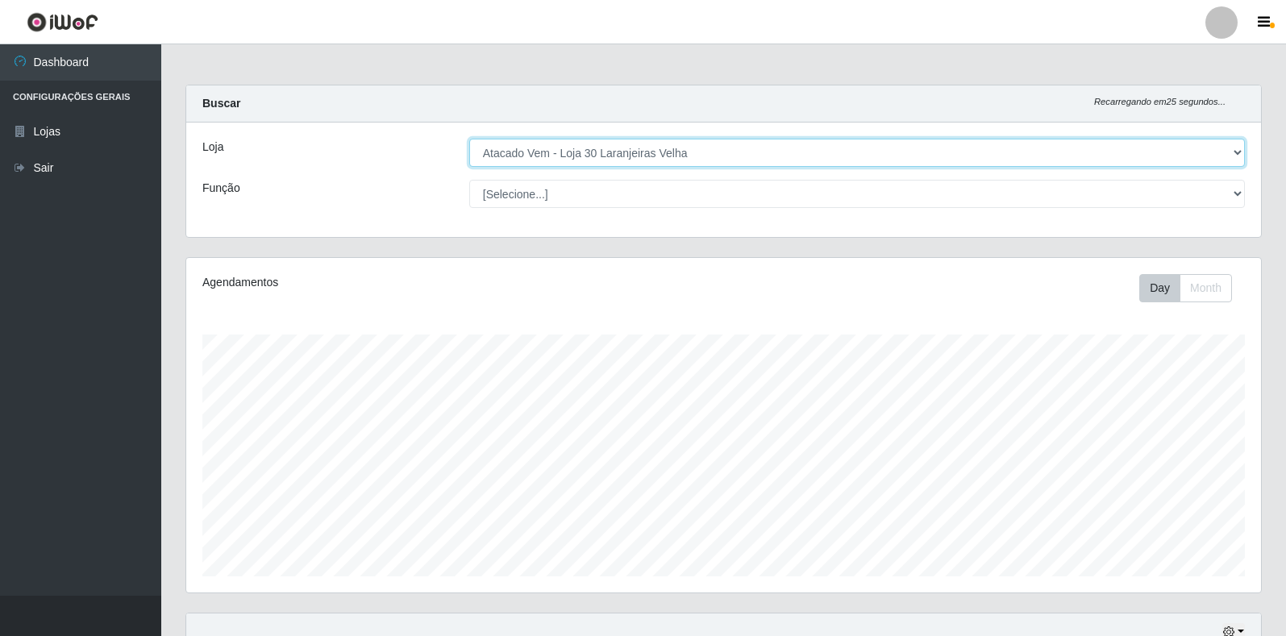
click at [694, 151] on select "[Selecione...] Atacado Vem - Loja 30 Laranjeiras Velha" at bounding box center [857, 153] width 776 height 28
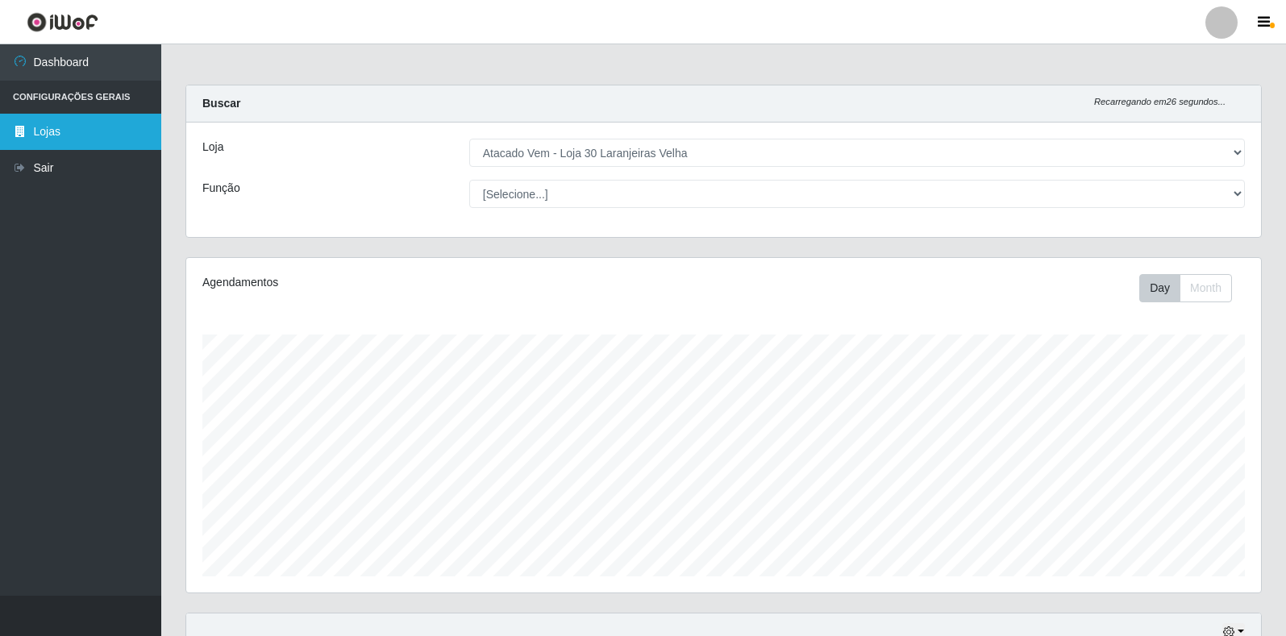
click at [58, 137] on link "Lojas" at bounding box center [80, 132] width 161 height 36
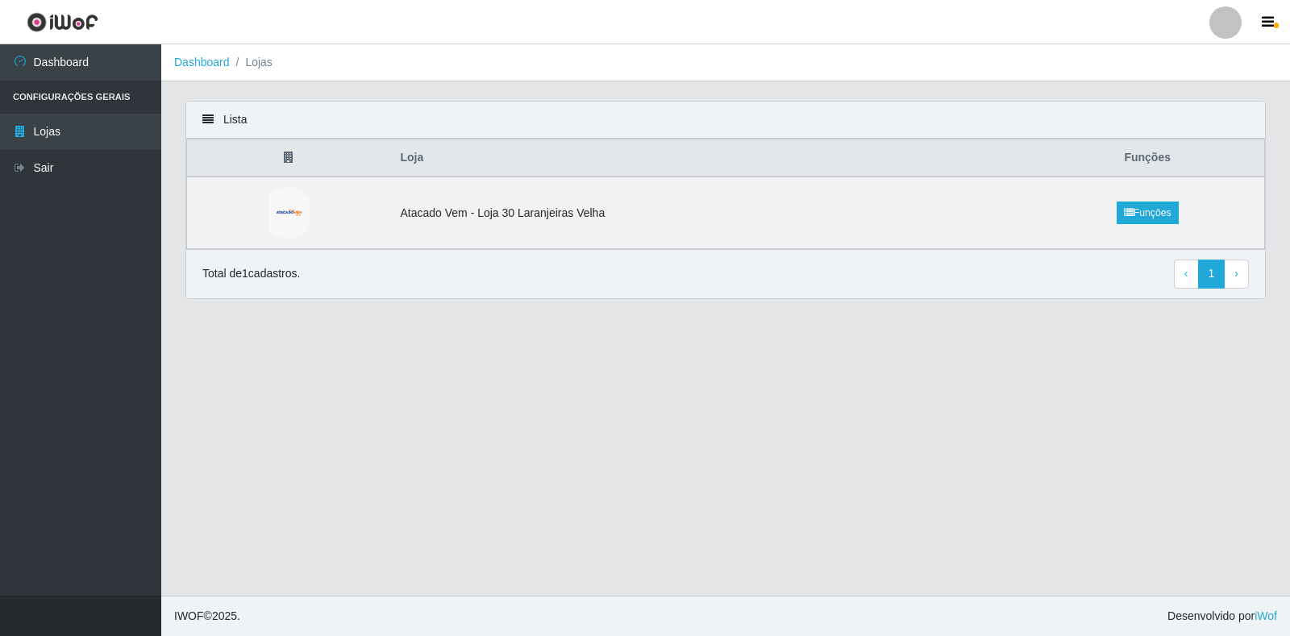
click at [80, 94] on li "Configurações Gerais" at bounding box center [80, 97] width 161 height 33
